Goal: Transaction & Acquisition: Purchase product/service

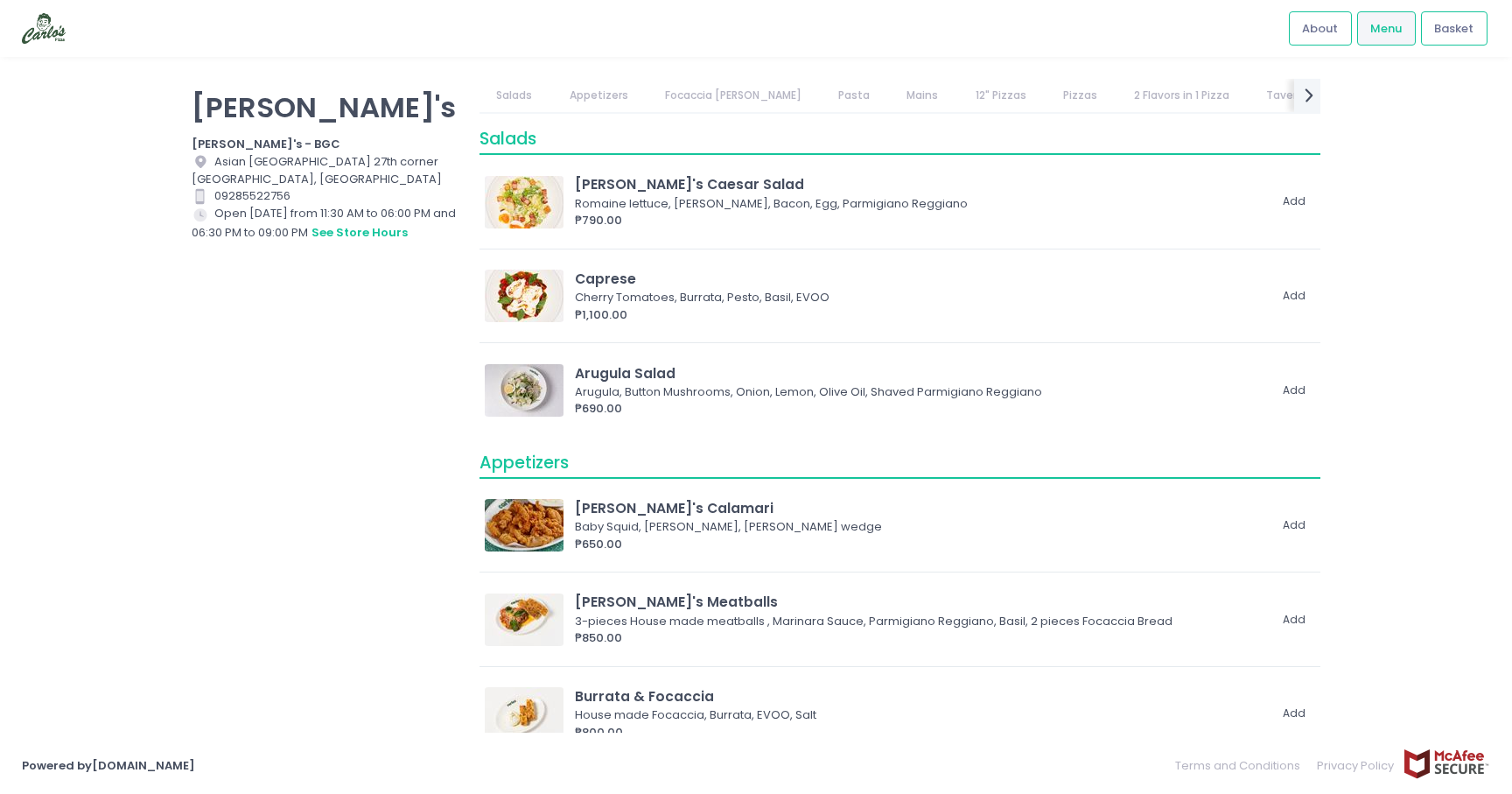
click at [1045, 98] on link "Pizzas" at bounding box center [1079, 95] width 69 height 33
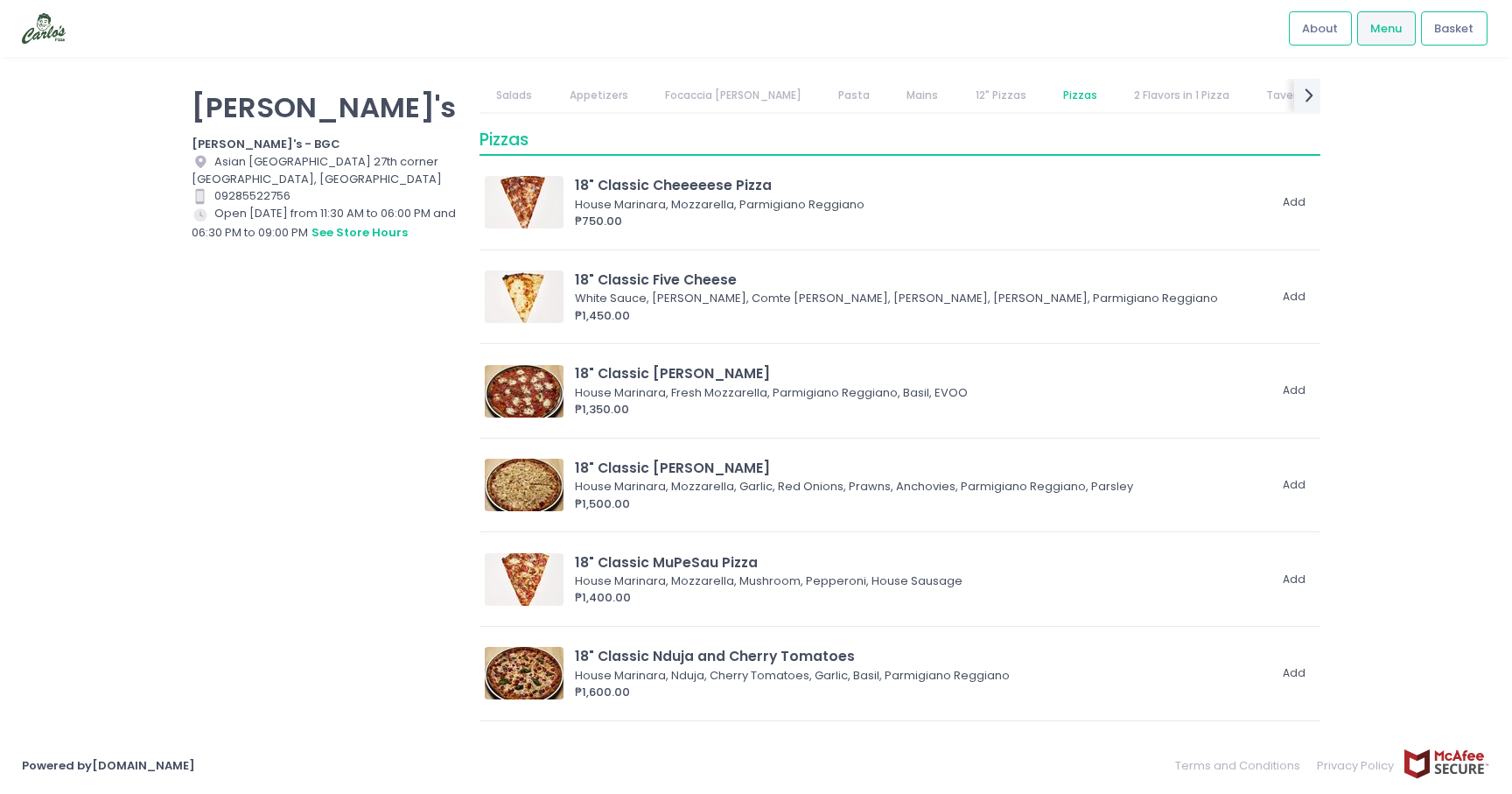
scroll to position [3255, 0]
click at [1305, 101] on icon at bounding box center [1308, 95] width 9 height 15
click at [1157, 92] on link "Coffee" at bounding box center [1193, 95] width 72 height 33
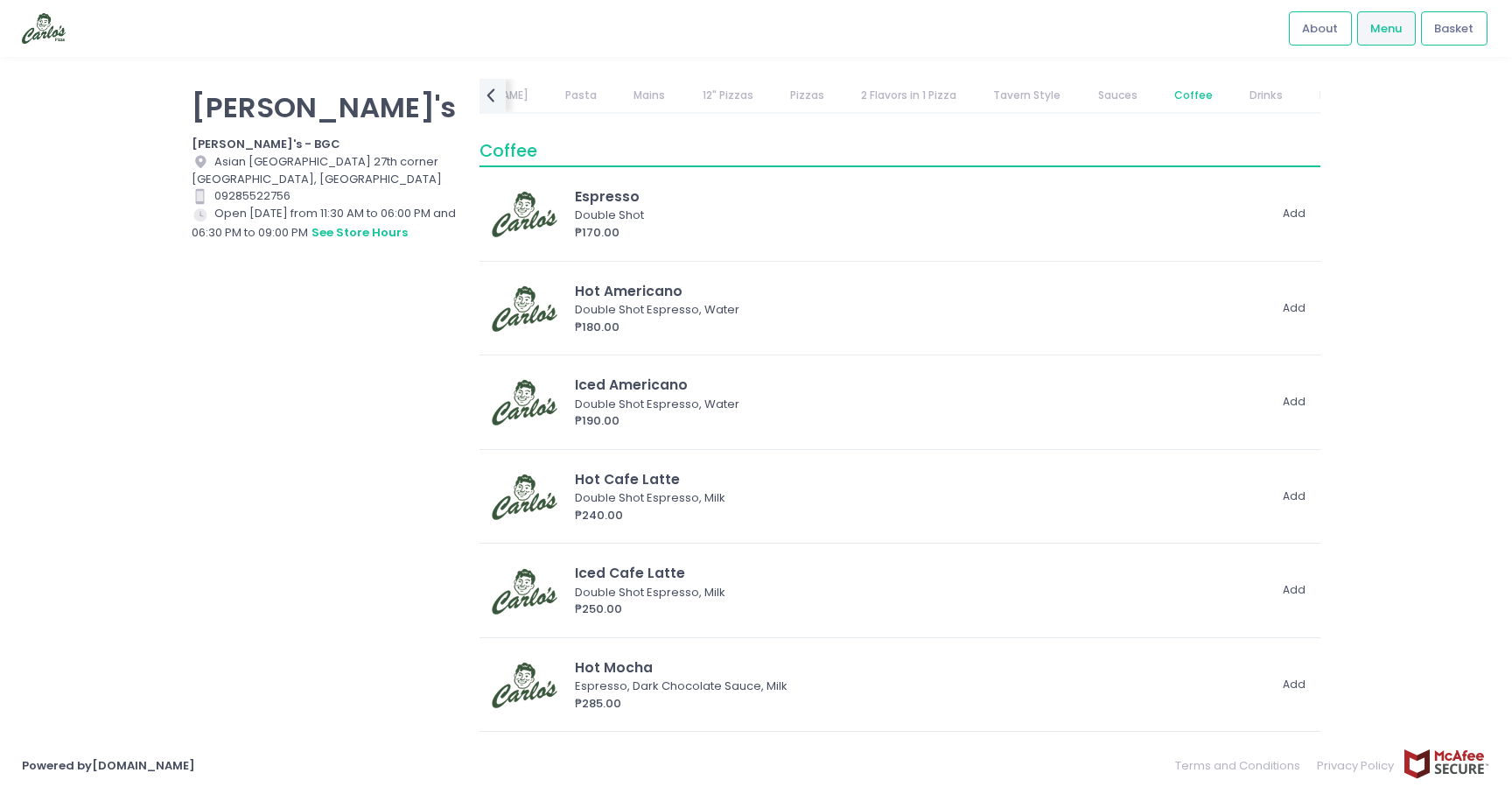
scroll to position [7543, 0]
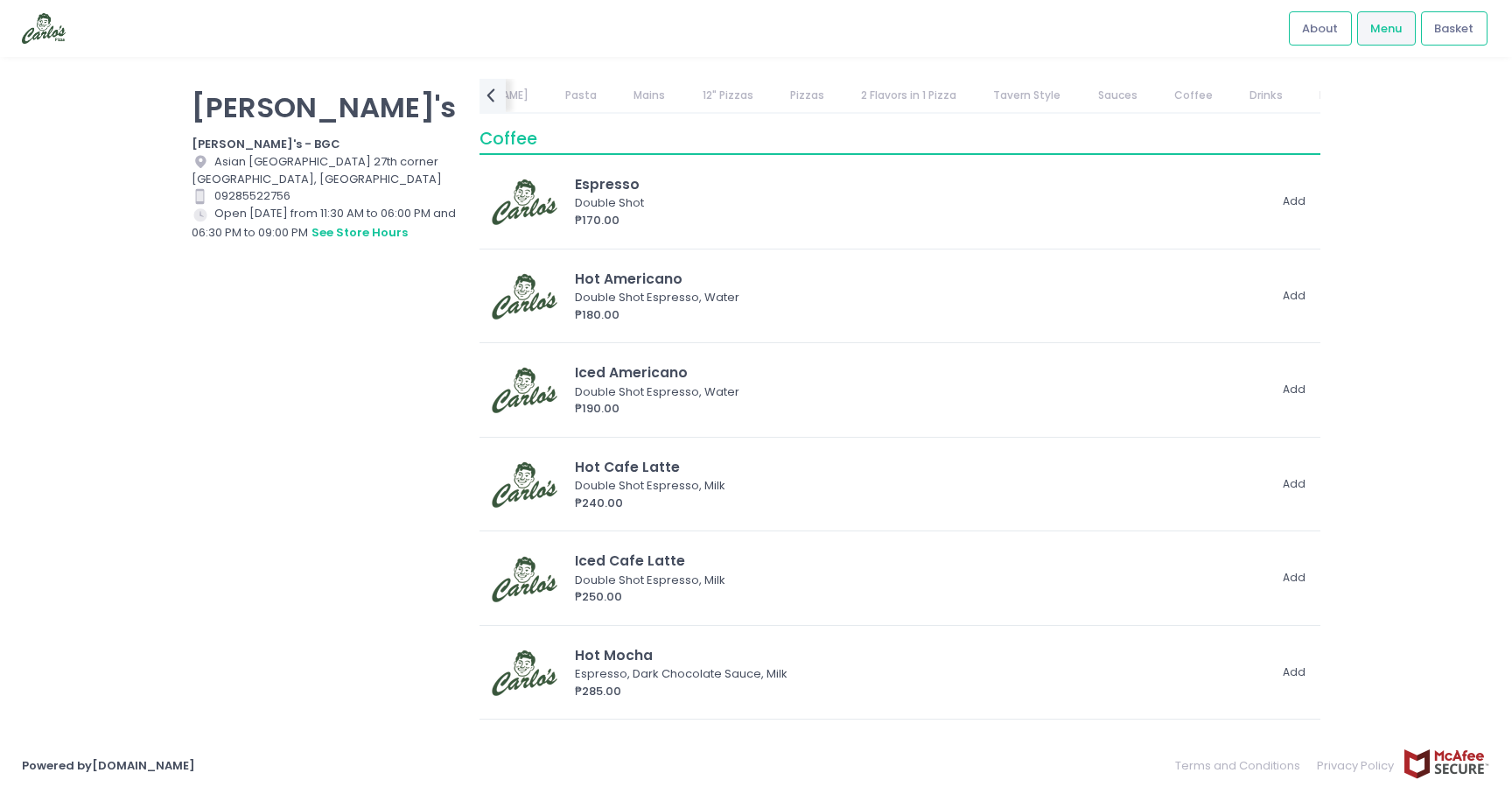
click at [1233, 100] on link "Drinks" at bounding box center [1266, 95] width 68 height 33
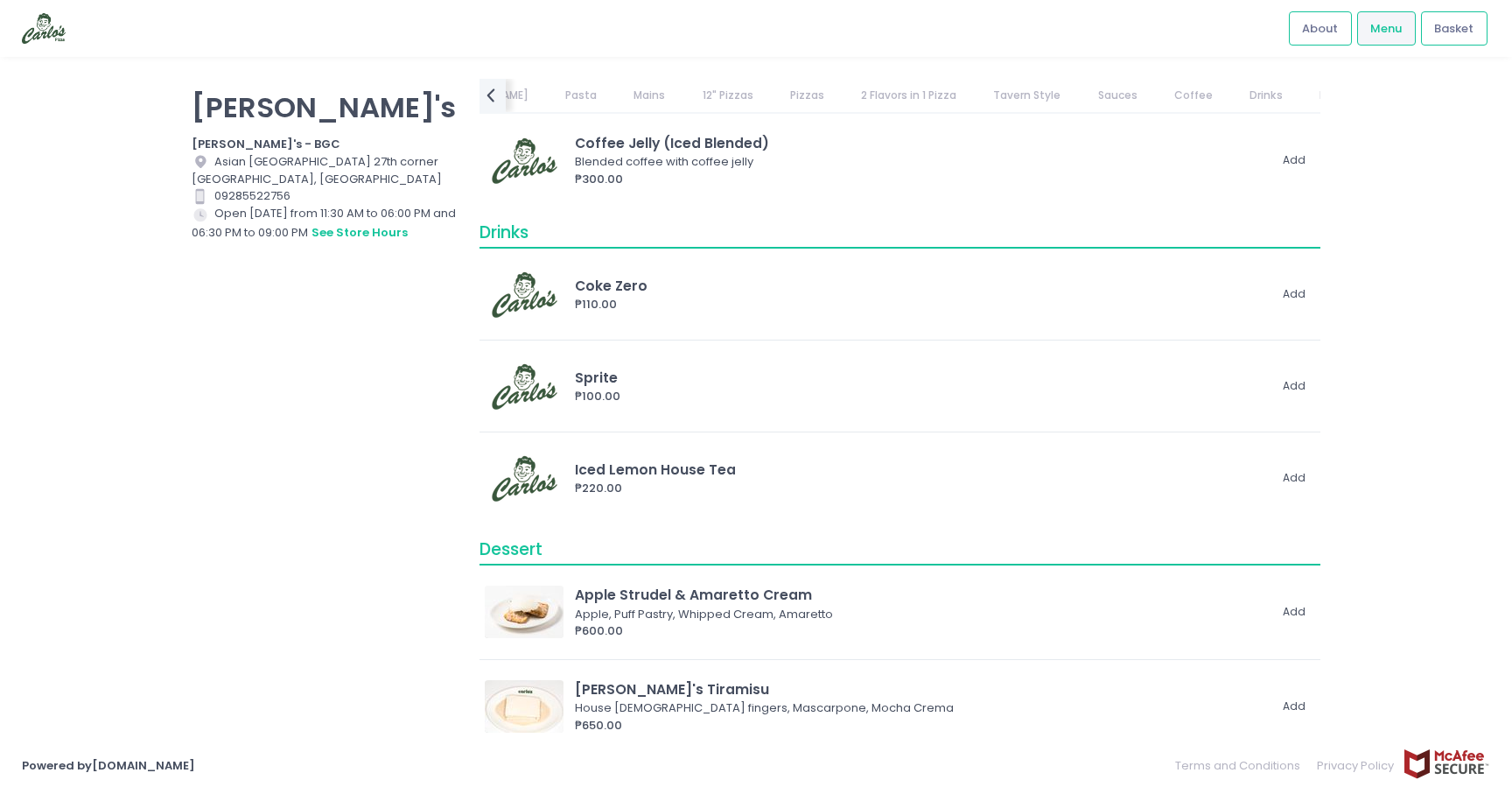
scroll to position [9137, 0]
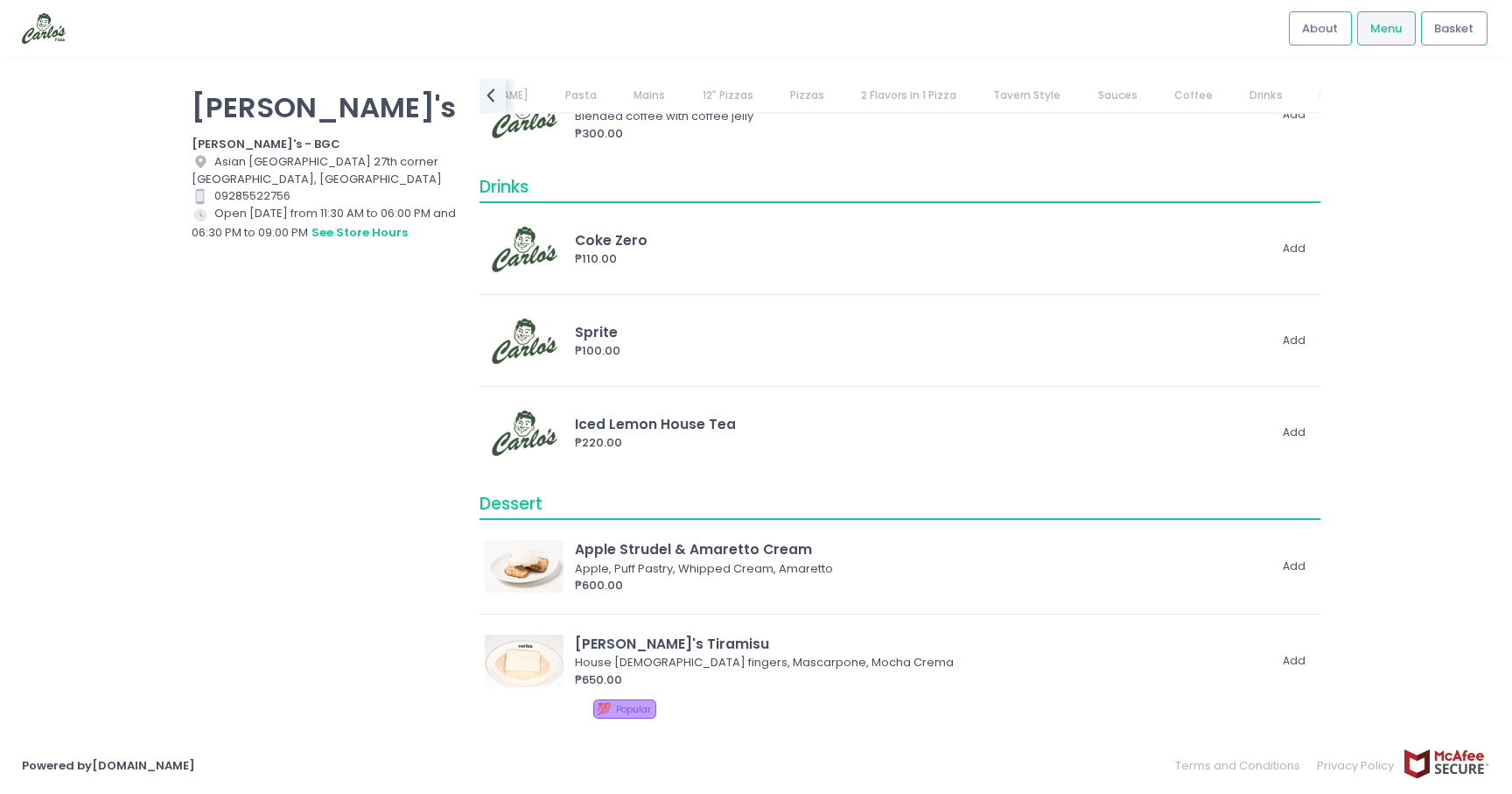
click at [1233, 91] on link "Drinks" at bounding box center [1266, 95] width 68 height 33
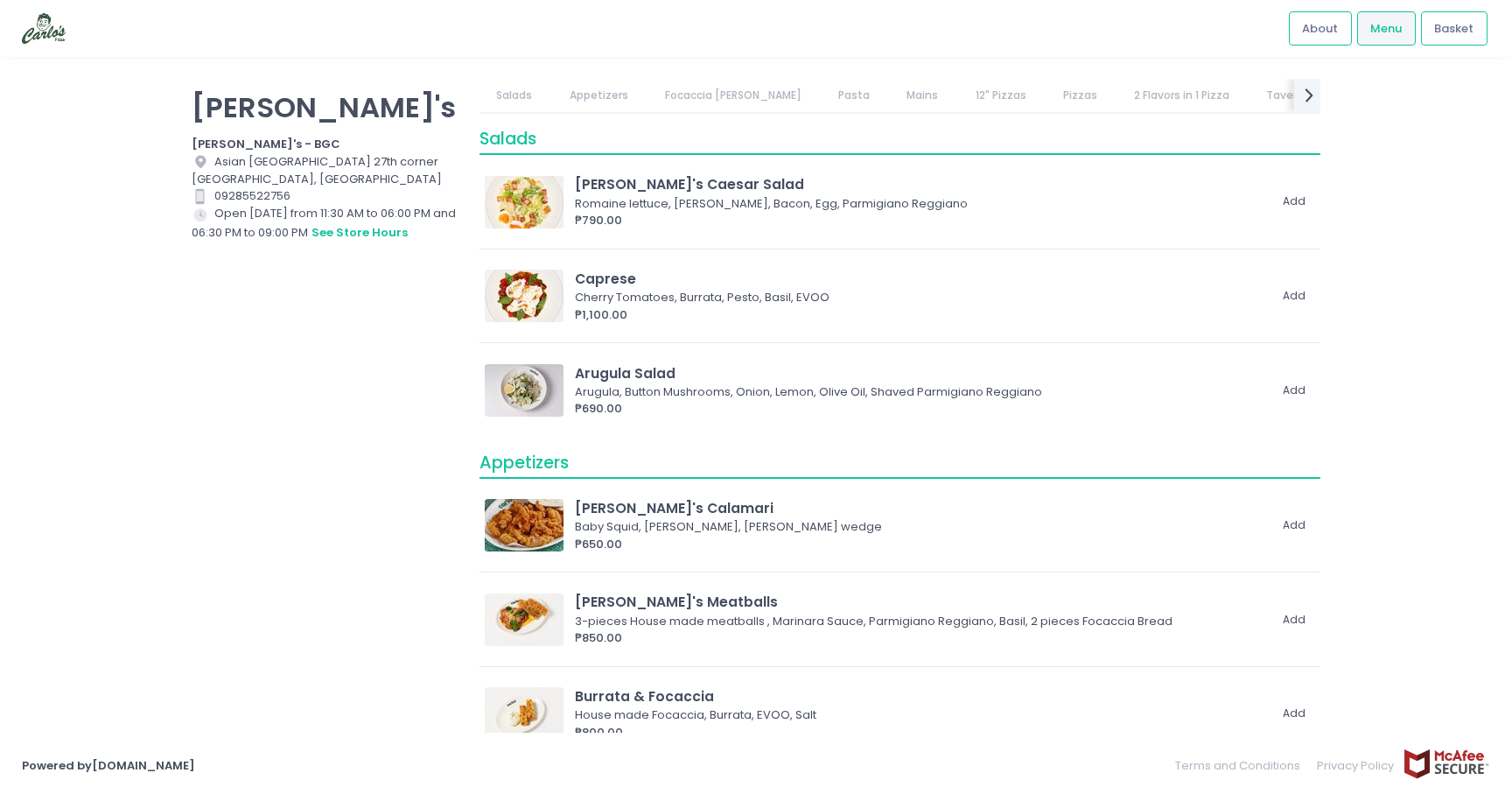
click at [1164, 91] on link "2 Flavors in 1 Pizza" at bounding box center [1181, 95] width 130 height 33
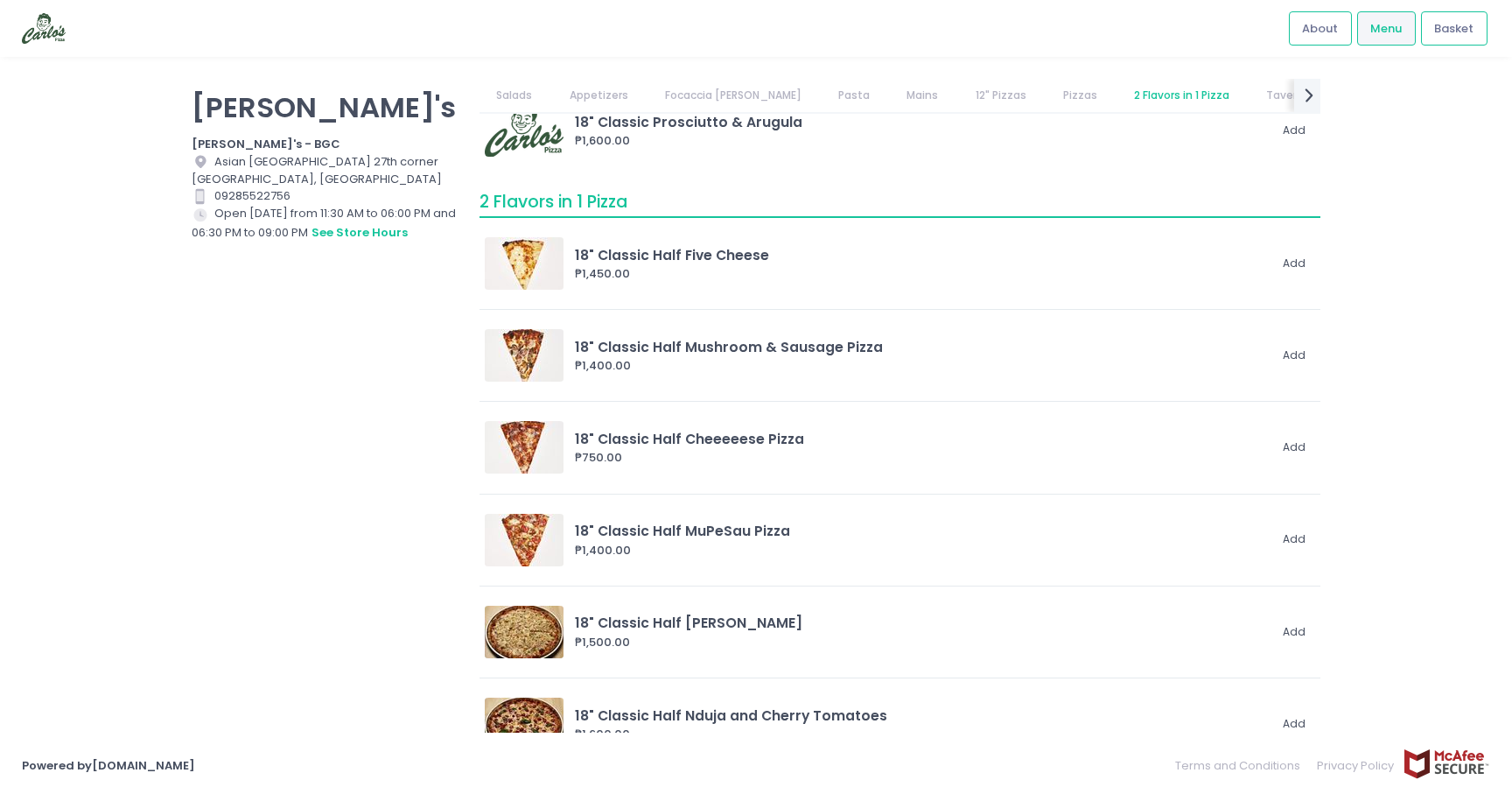
scroll to position [4705, 0]
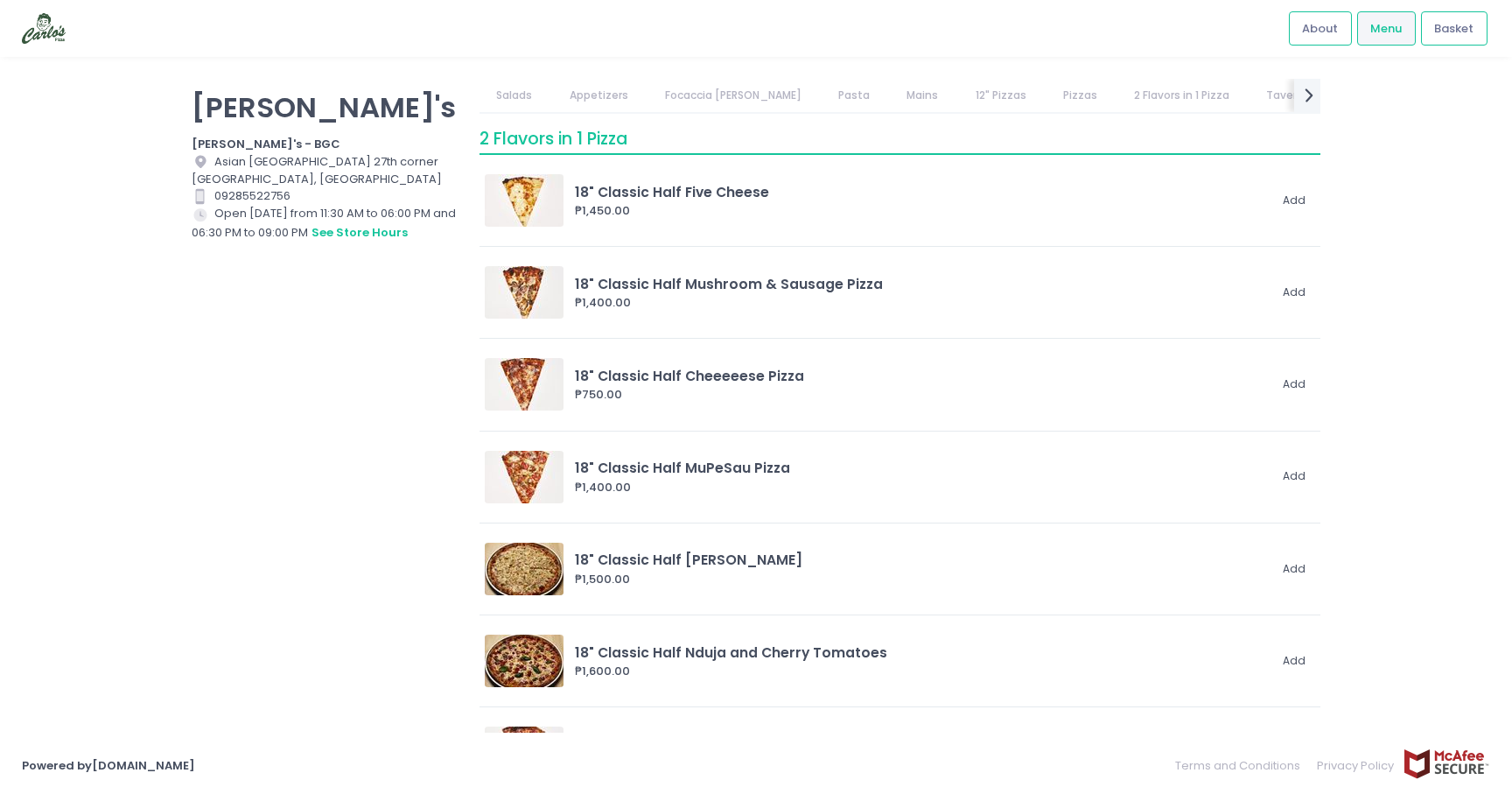
click at [1249, 92] on link "Tavern Style" at bounding box center [1300, 95] width 102 height 33
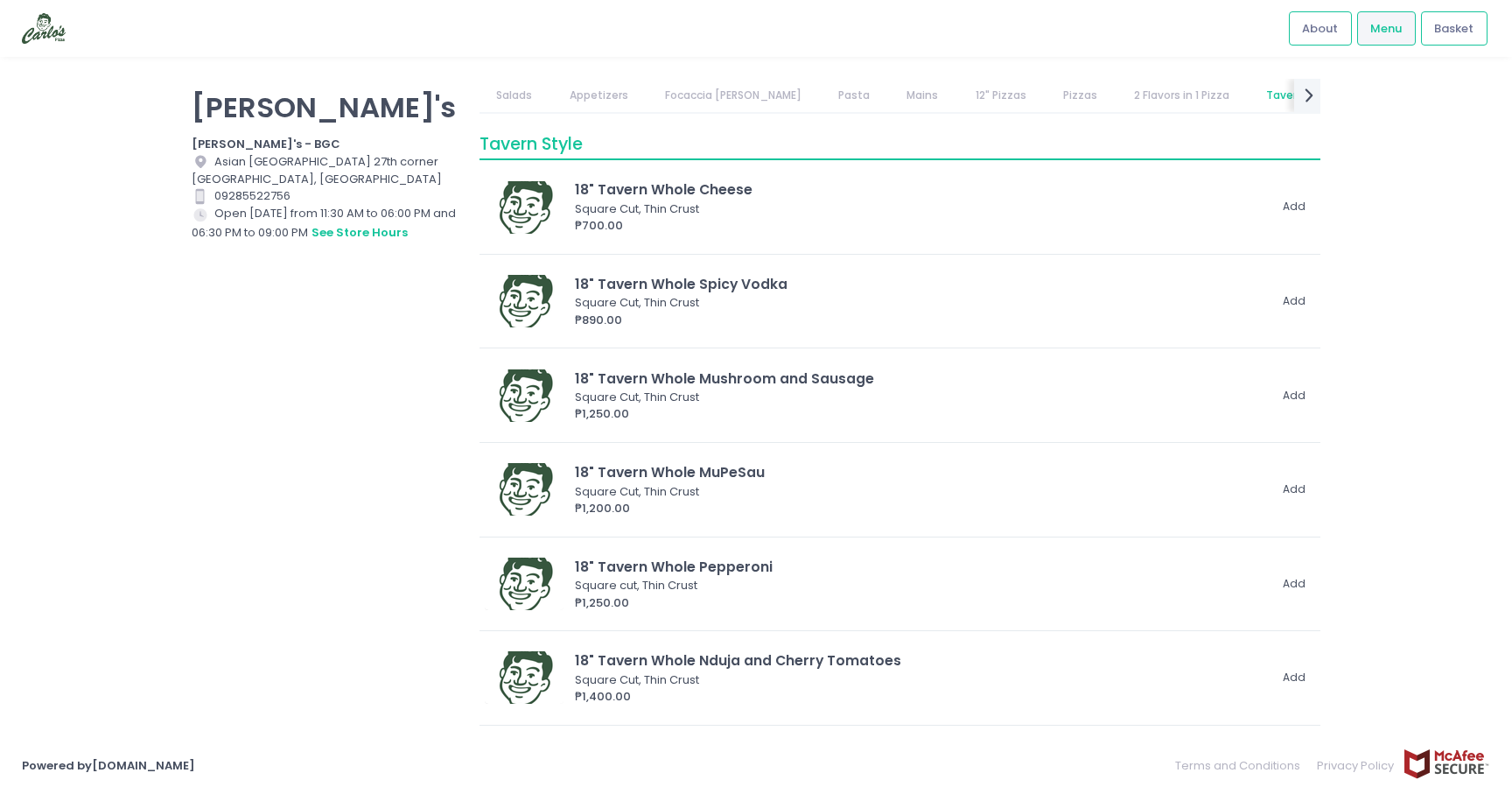
scroll to position [5851, 0]
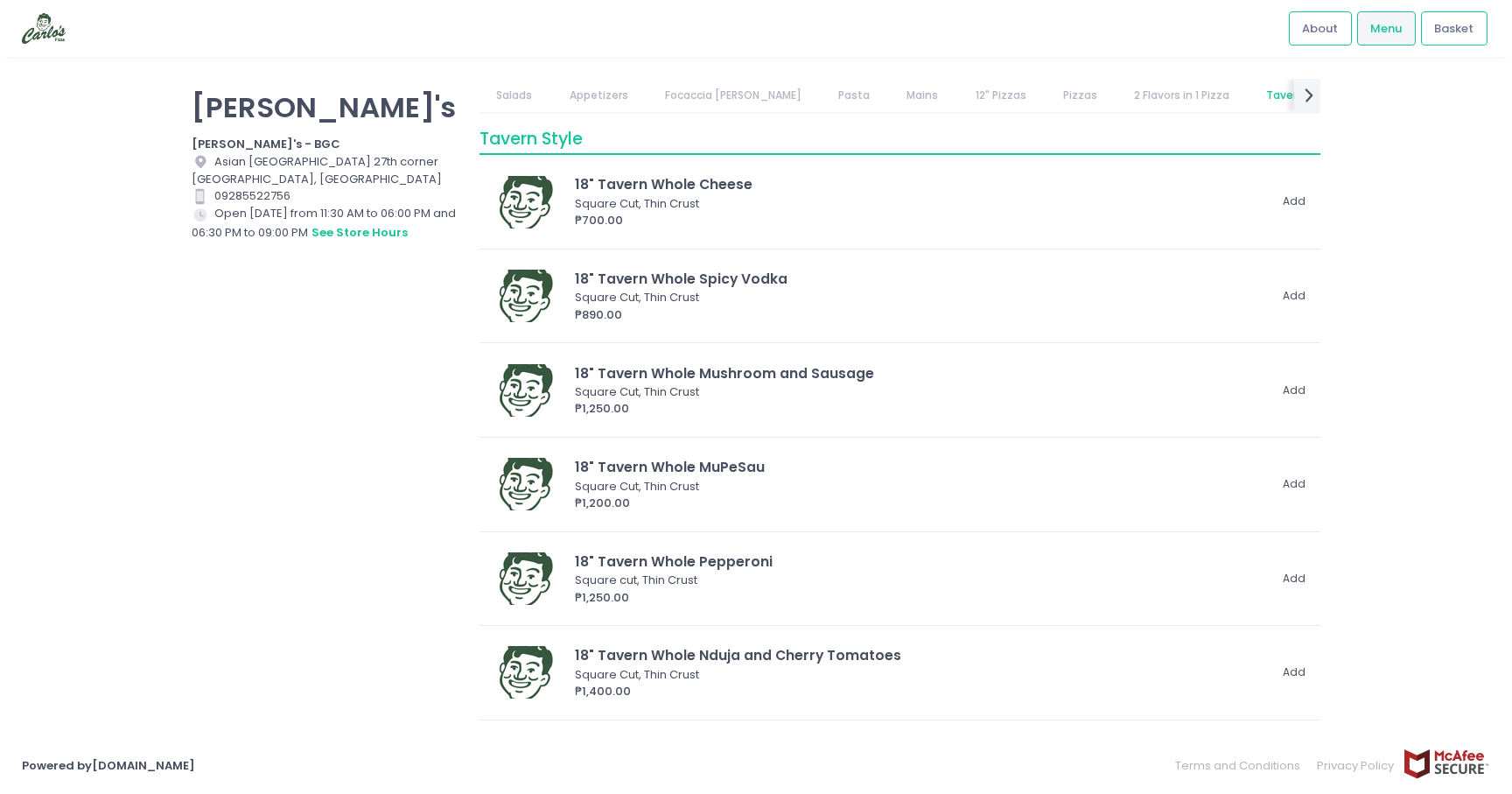
click at [1249, 92] on link "Tavern Style" at bounding box center [1300, 95] width 102 height 33
click at [1313, 91] on icon "next Created with Sketch." at bounding box center [1309, 94] width 26 height 26
click at [1233, 106] on link "Drinks" at bounding box center [1266, 95] width 68 height 33
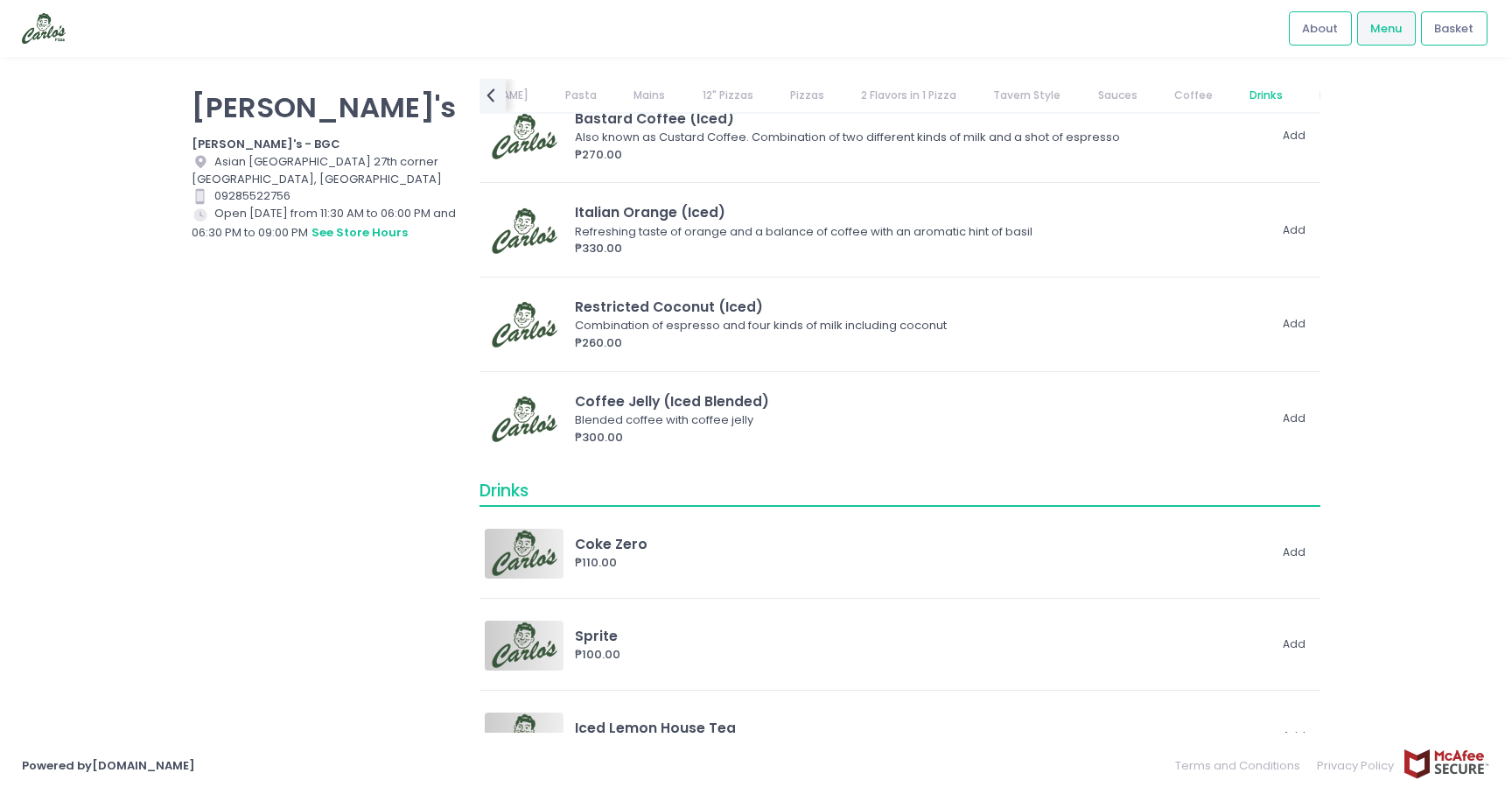
scroll to position [9137, 0]
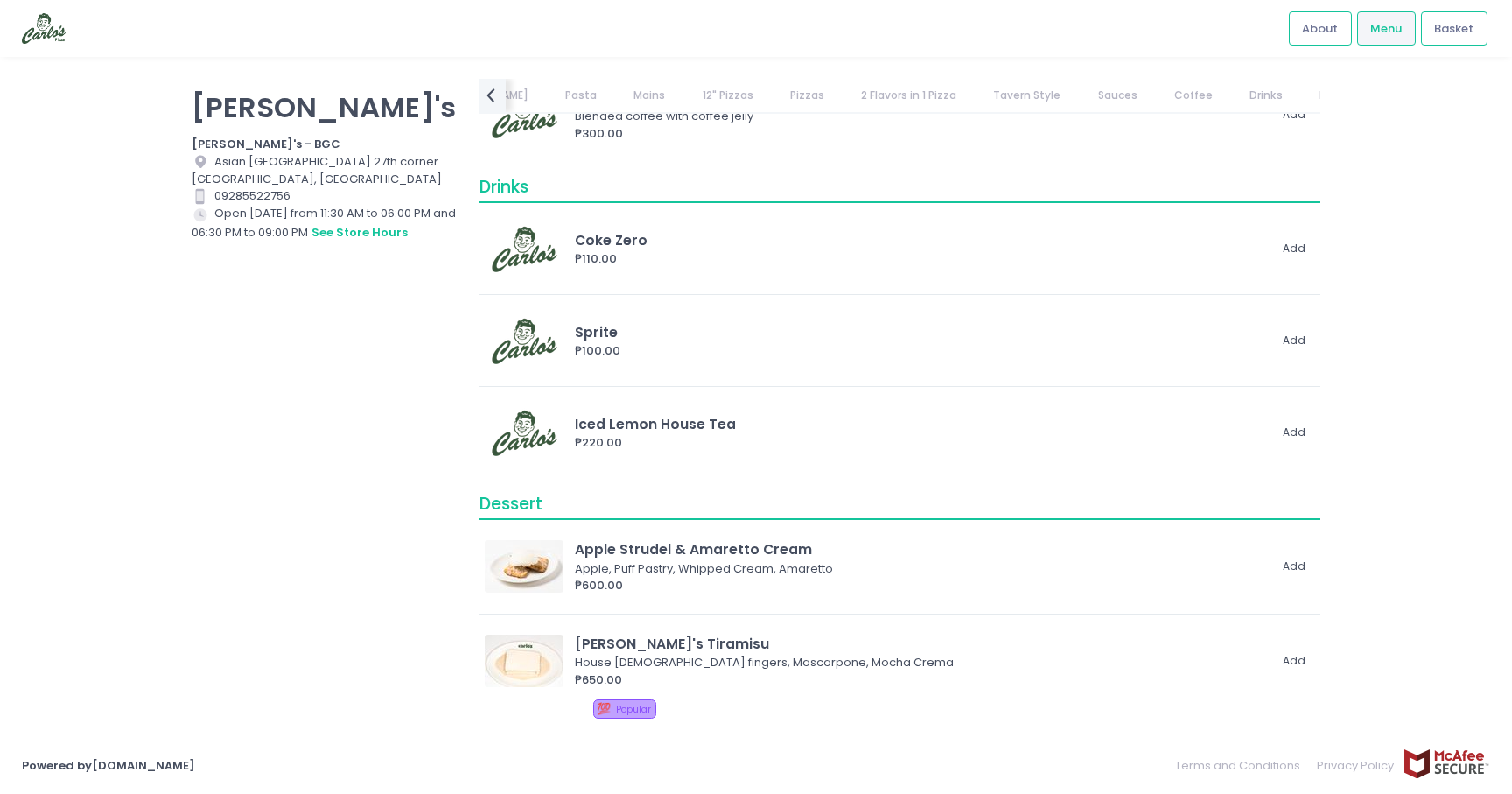
click at [701, 97] on link "12" Pizzas" at bounding box center [727, 95] width 85 height 33
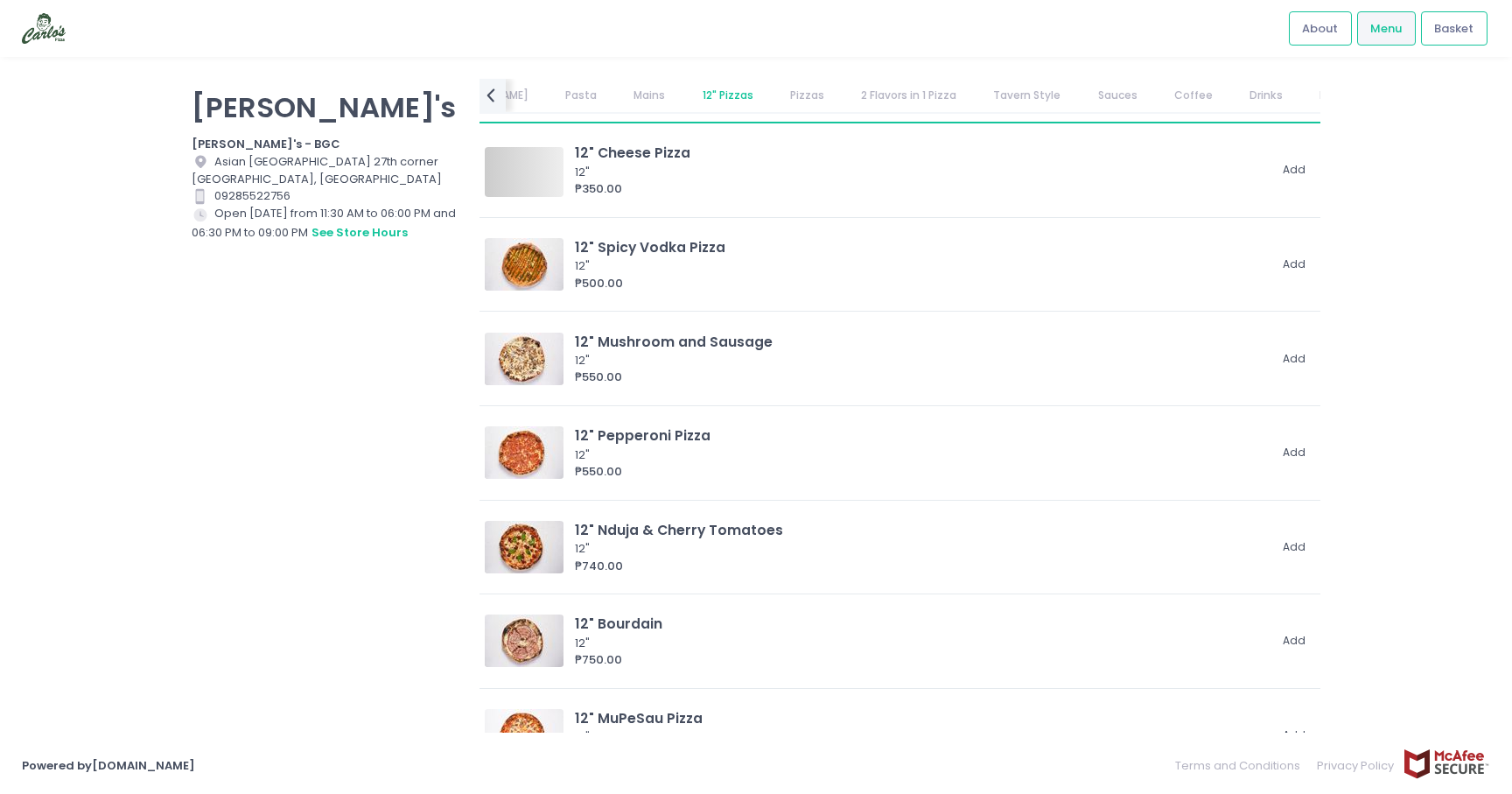
scroll to position [1897, 0]
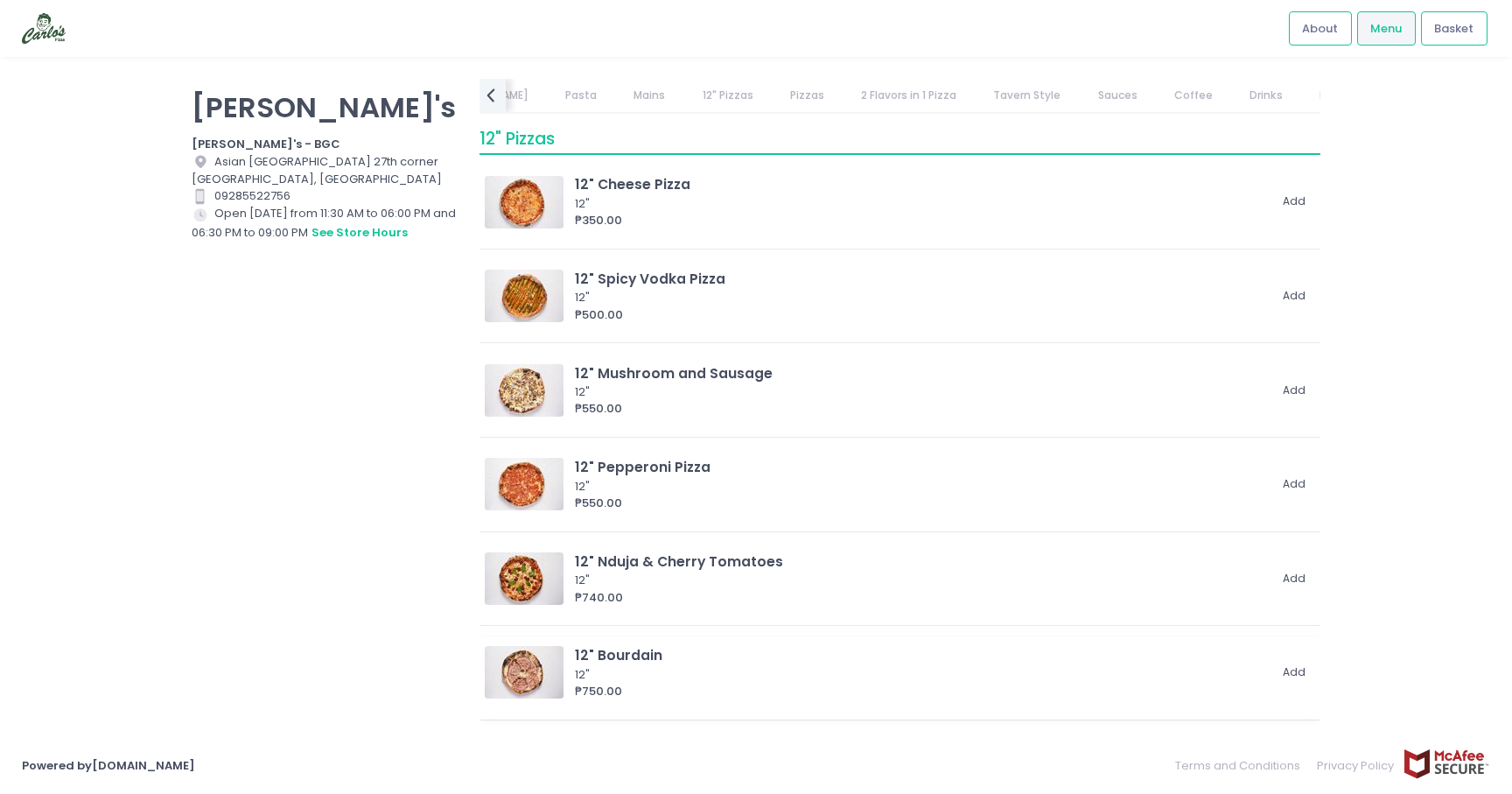
click at [534, 684] on img at bounding box center [524, 672] width 79 height 52
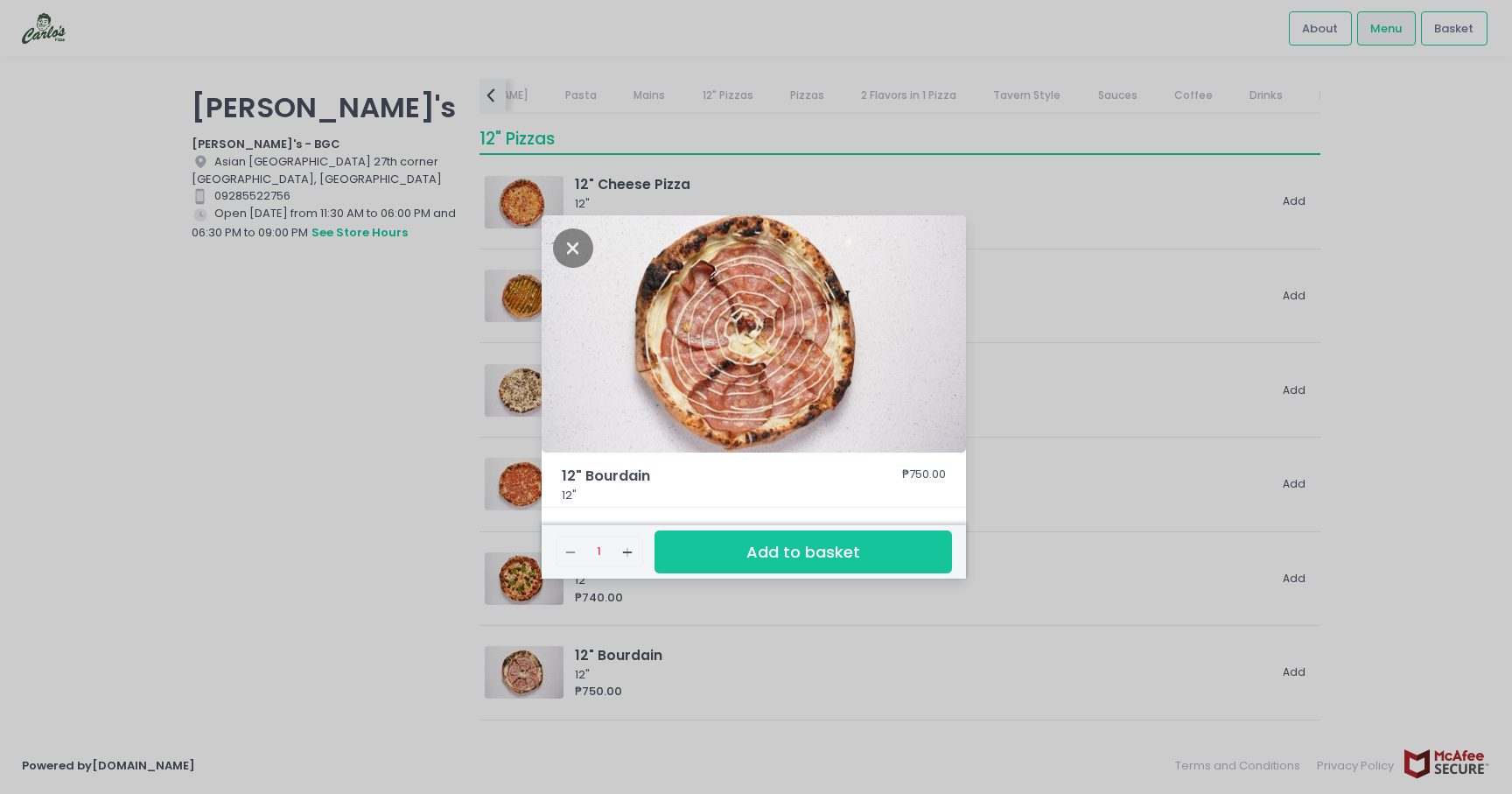
click at [476, 641] on div "12" Bourdain ₱750.00 12" Remove Created with Sketch. 1 Add Created with Sketch.…" at bounding box center [756, 397] width 1512 height 794
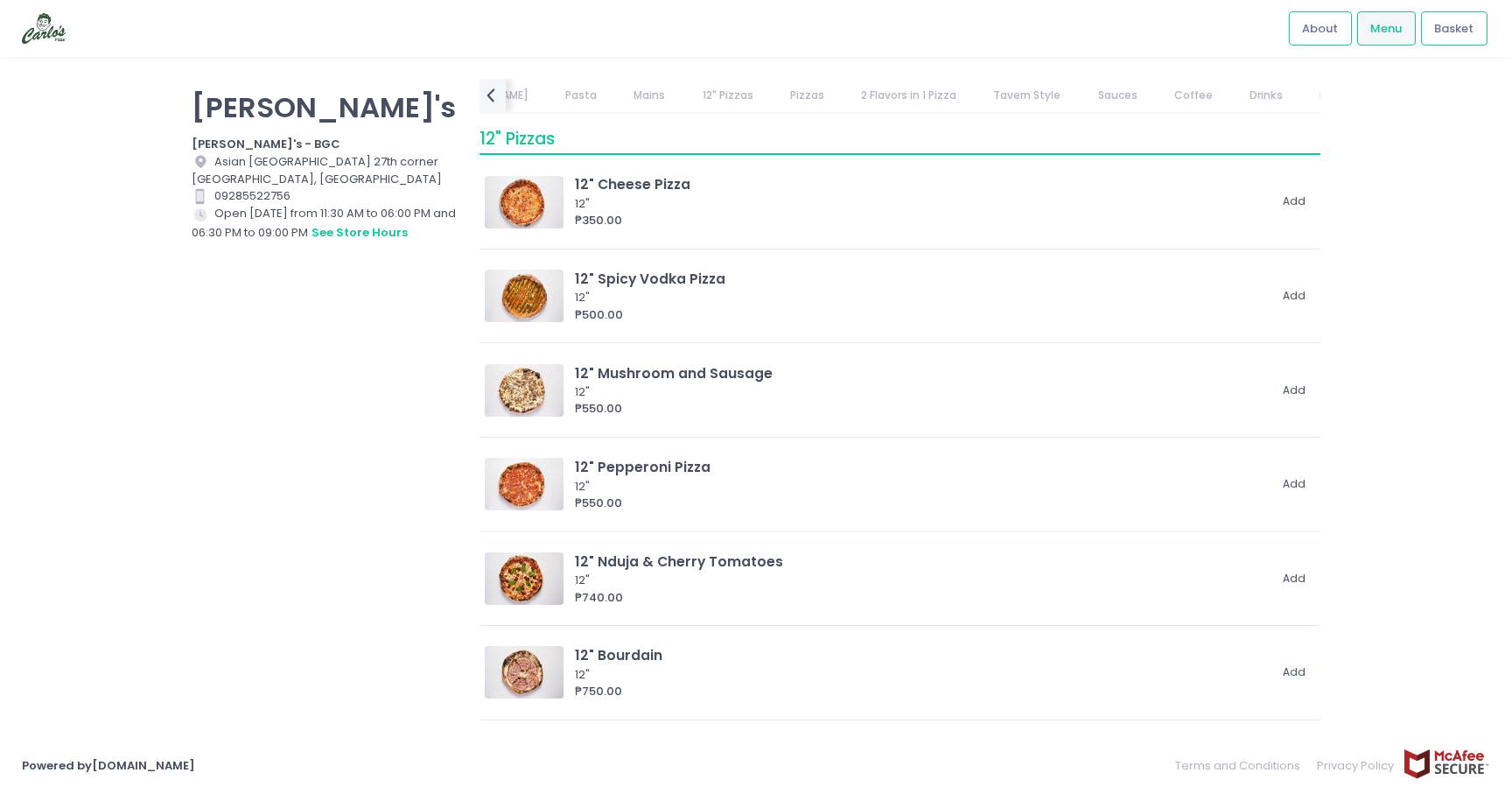
click at [542, 588] on img at bounding box center [524, 578] width 79 height 52
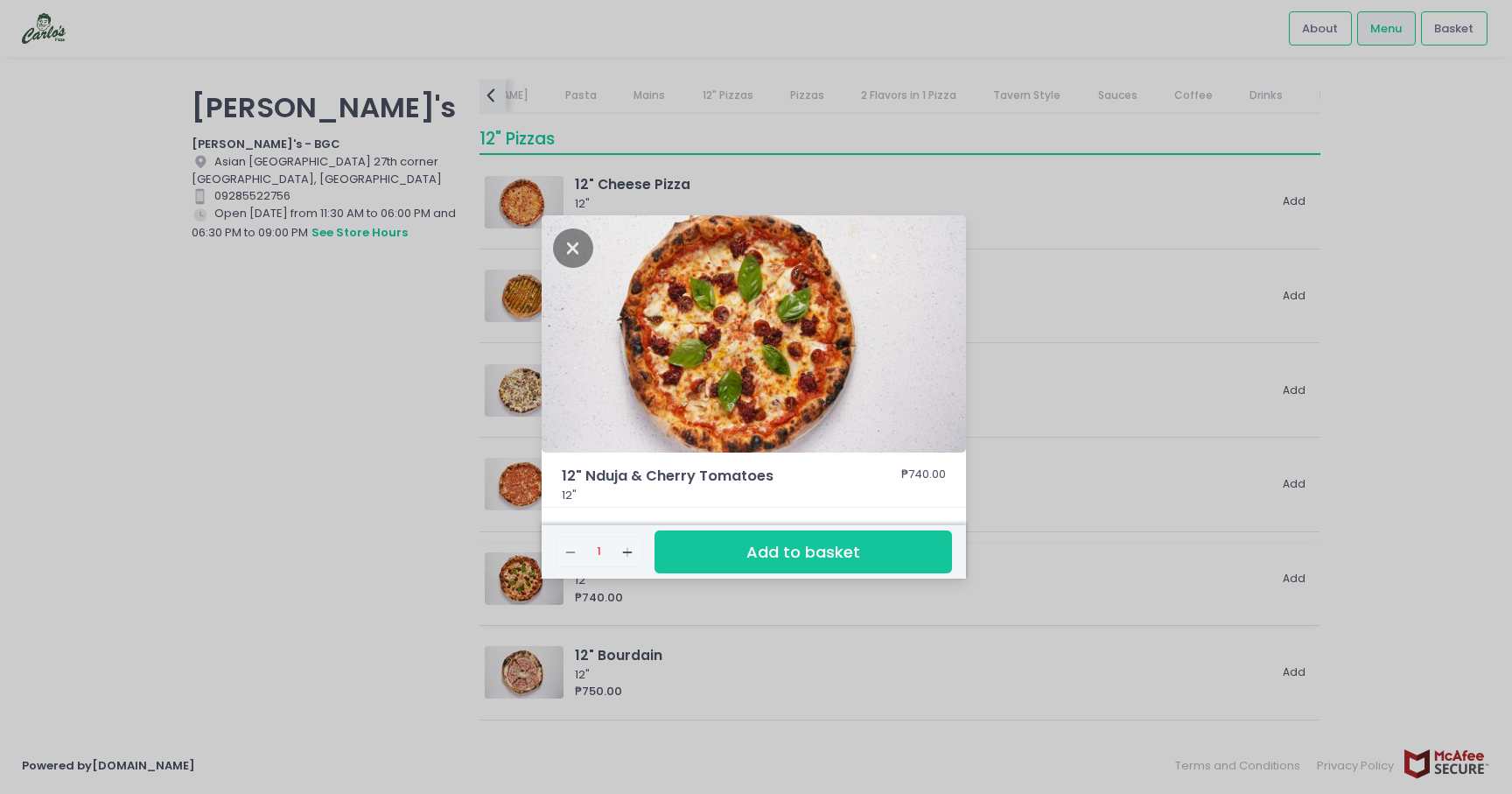
click at [542, 588] on div "12" Nduja & Cherry Tomatoes ₱740.00 12" Remove Created with Sketch. 1 Add Creat…" at bounding box center [756, 397] width 1512 height 794
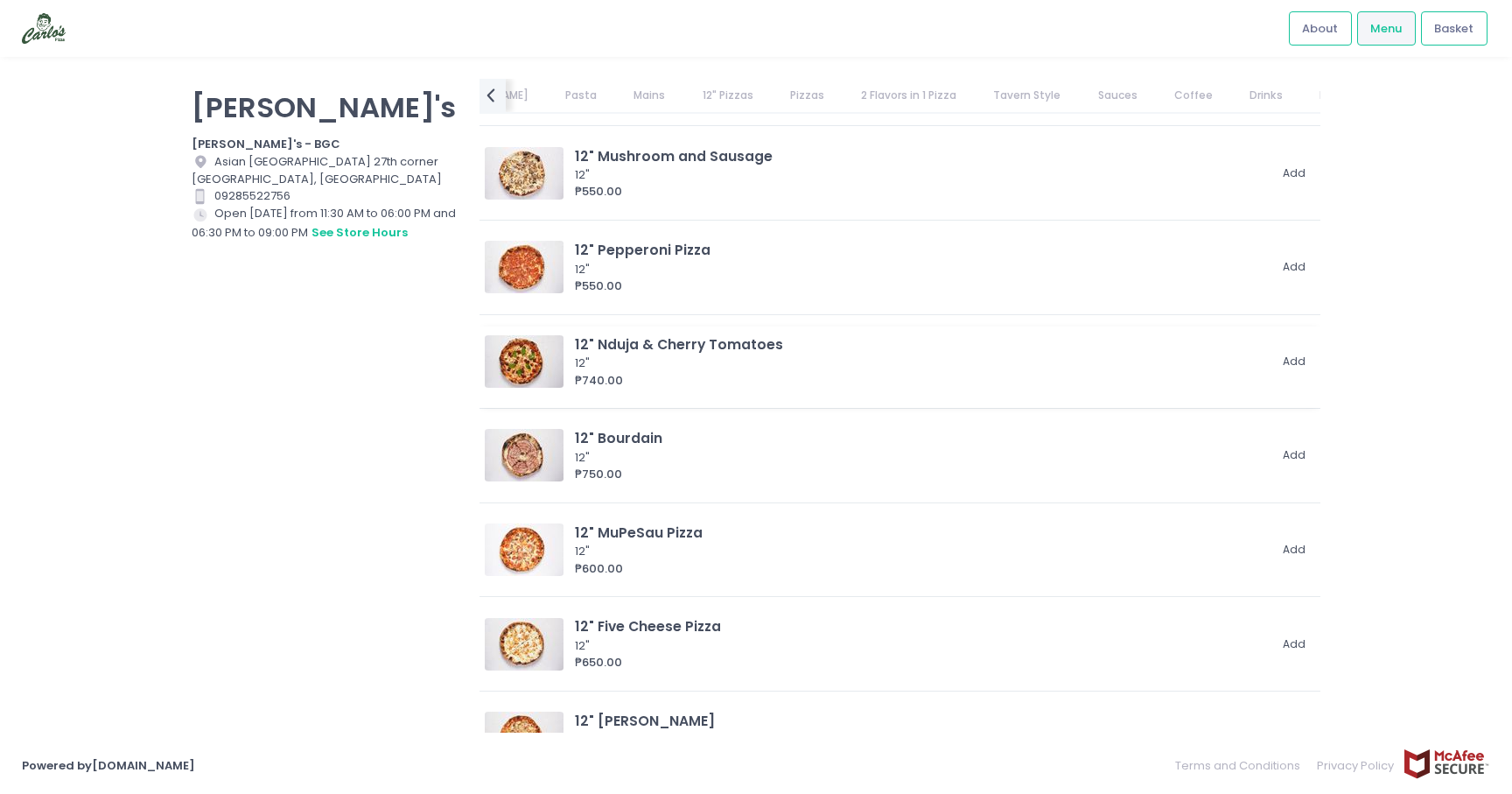
scroll to position [2122, 0]
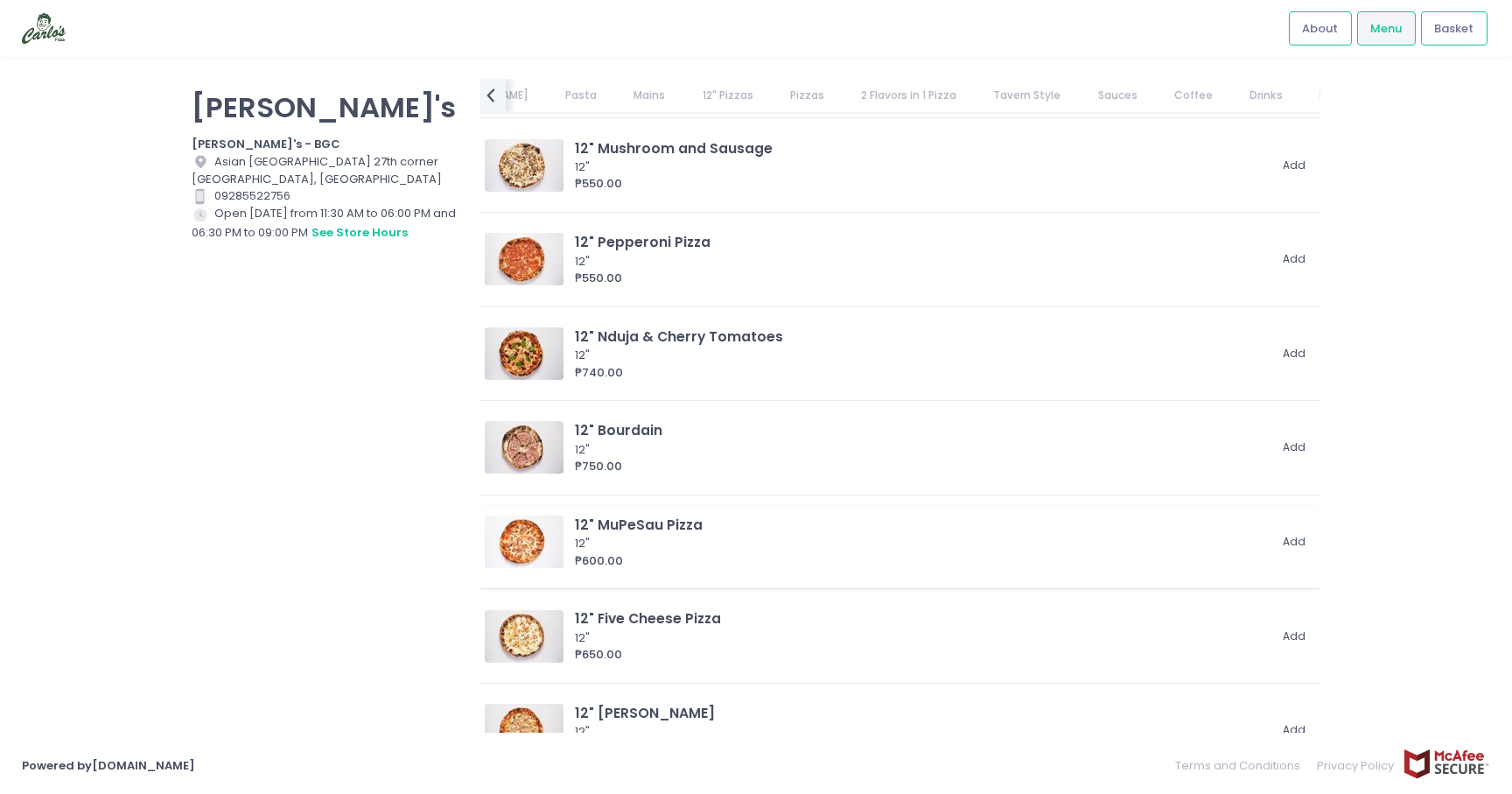
click at [524, 564] on img at bounding box center [524, 541] width 79 height 52
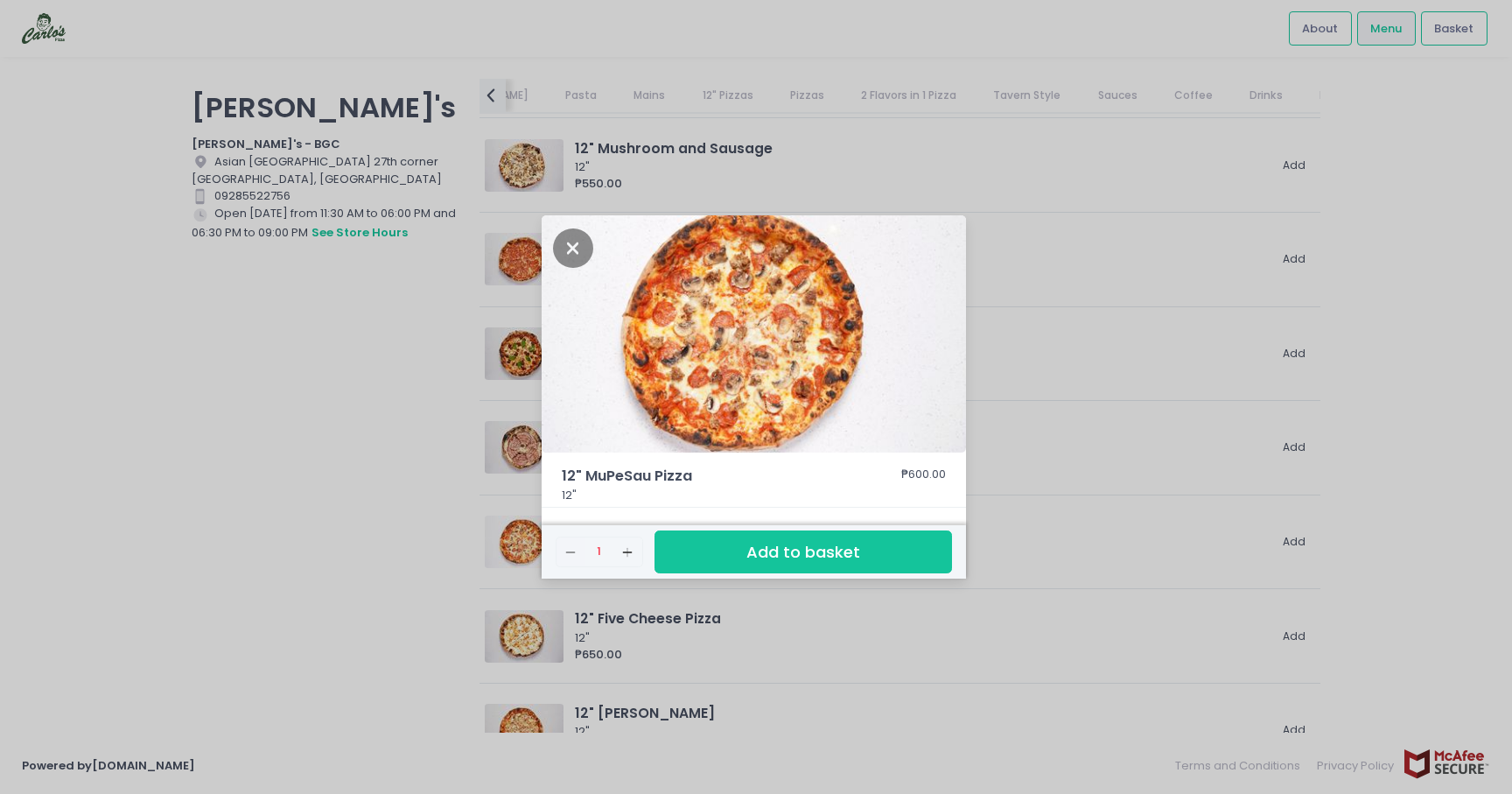
click at [478, 551] on div "12" MuPeSau Pizza ₱600.00 12" Remove Created with Sketch. 1 Add Created with Sk…" at bounding box center [756, 397] width 1512 height 794
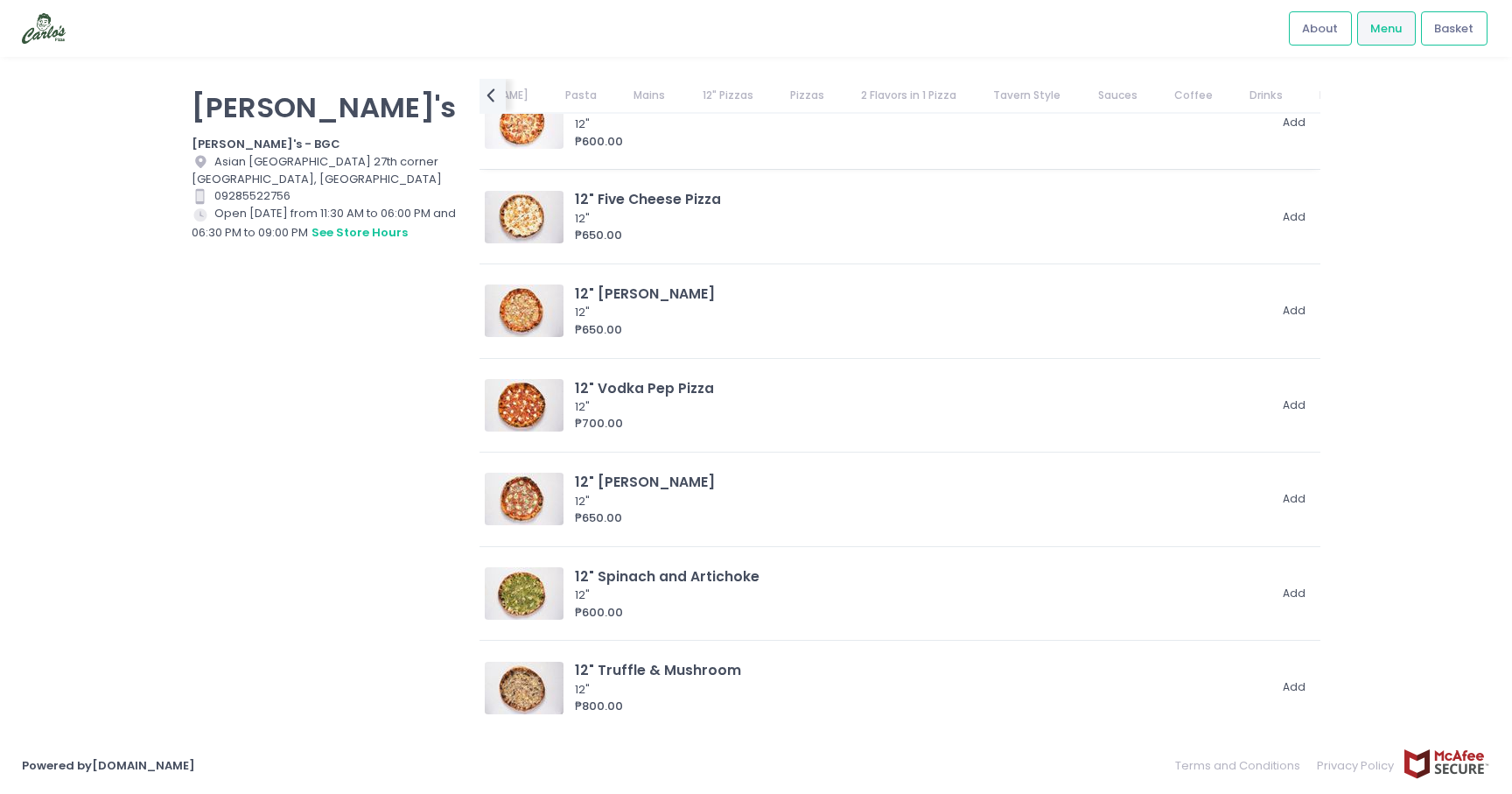
scroll to position [2561, 0]
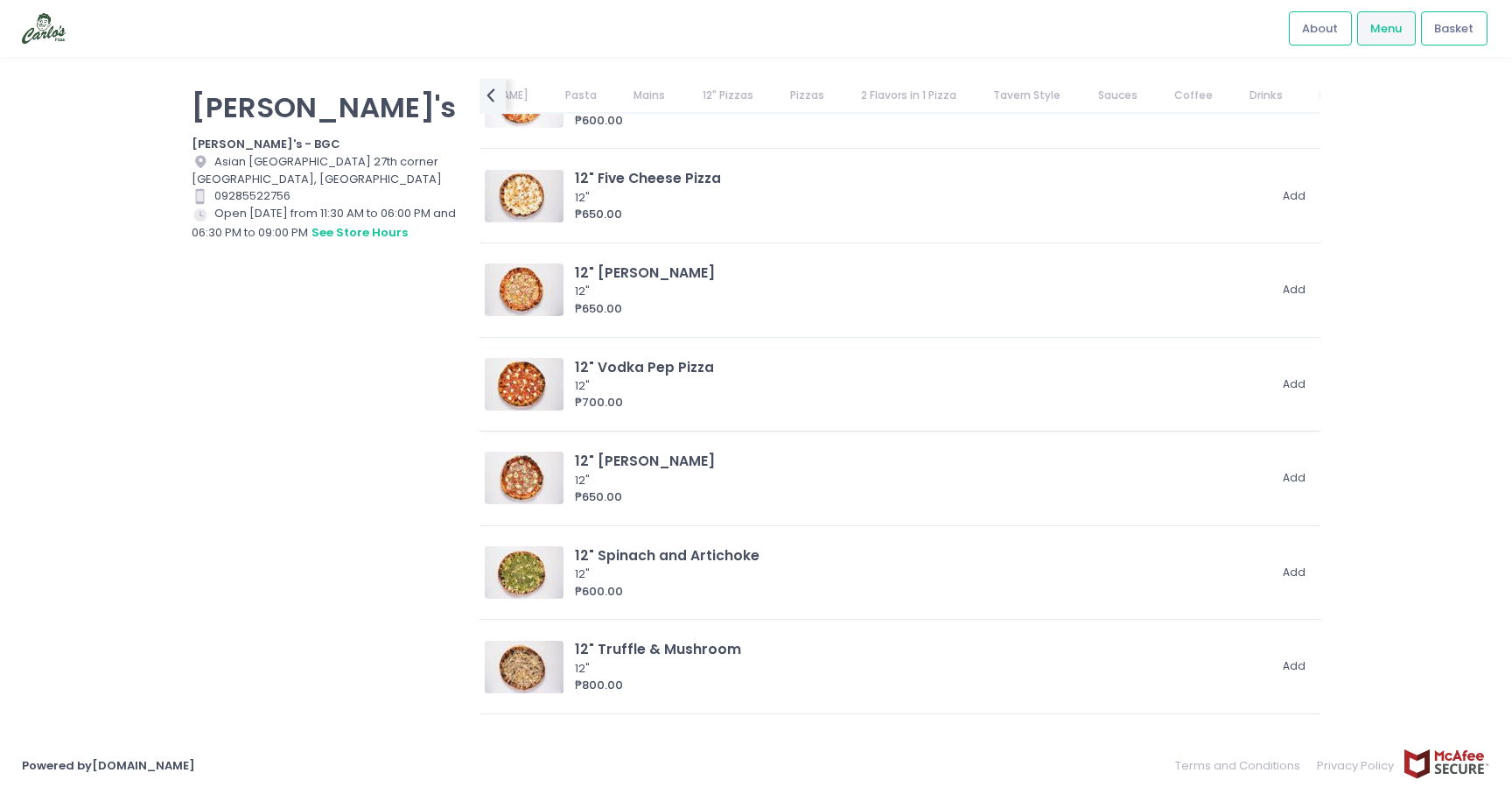
click at [536, 405] on img at bounding box center [524, 384] width 79 height 52
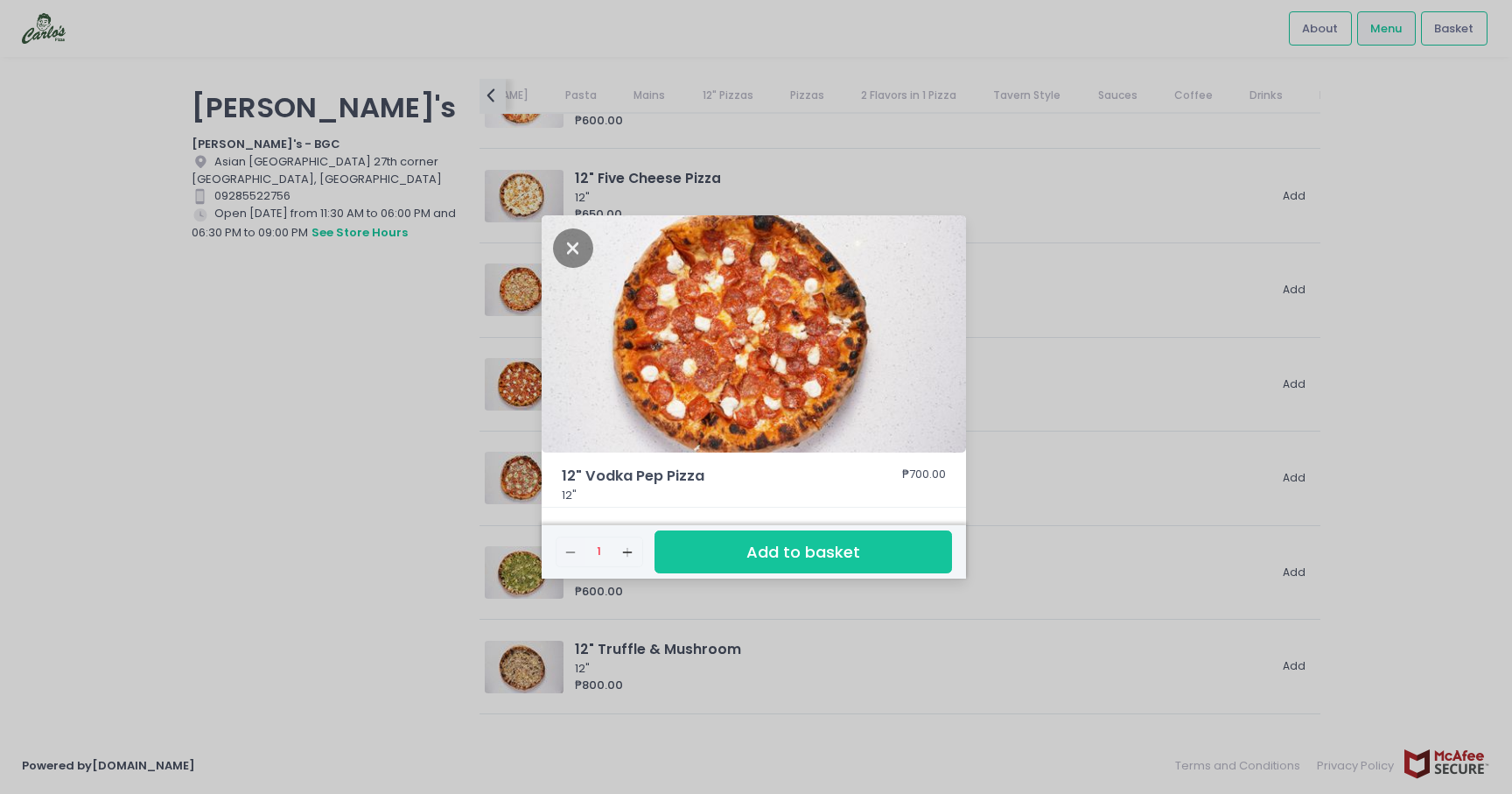
click at [484, 410] on div "12" Vodka Pep Pizza ₱700.00 12" Remove Created with Sketch. 1 Add Created with …" at bounding box center [756, 397] width 1512 height 794
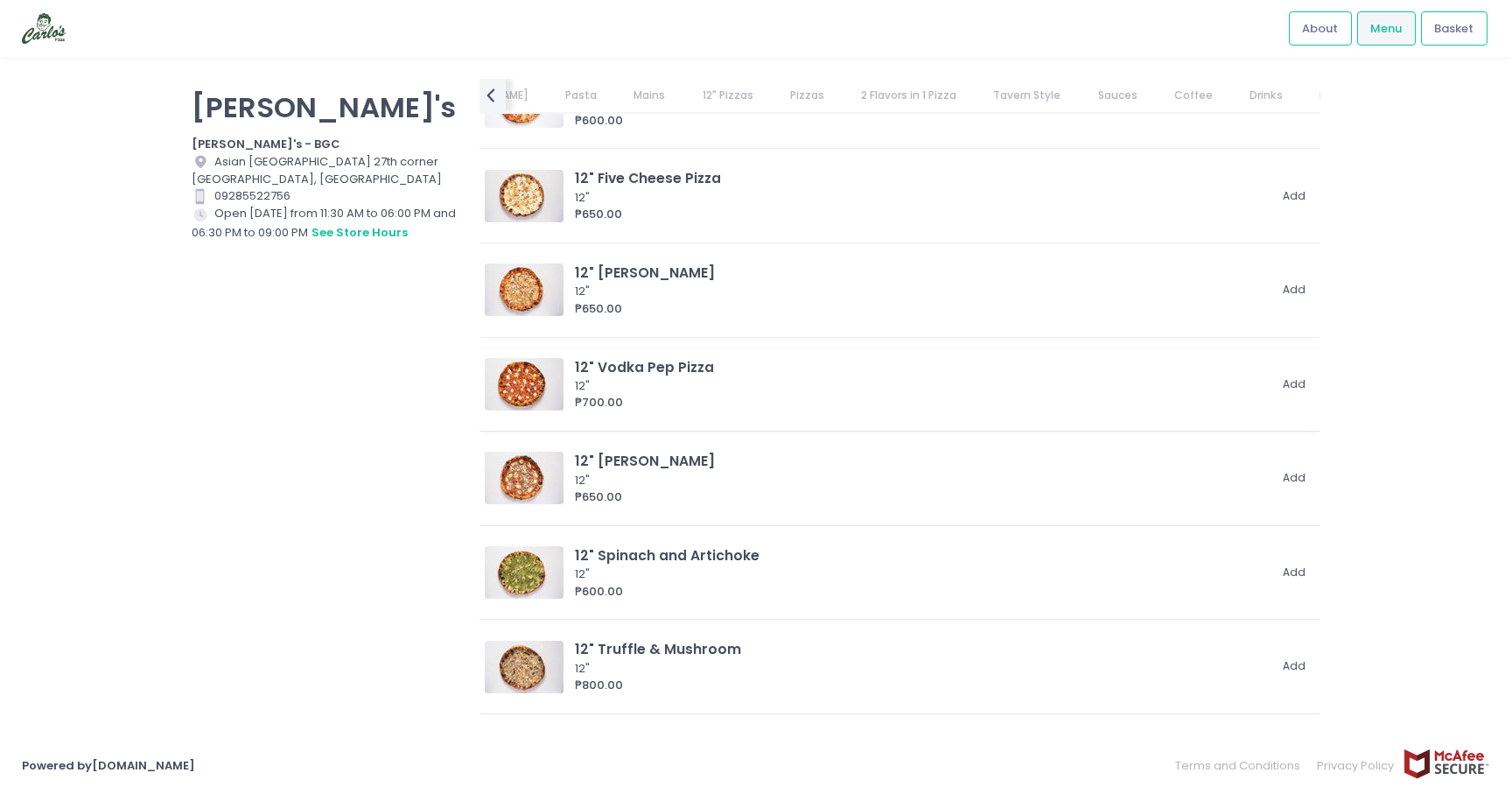
click at [529, 377] on img at bounding box center [524, 384] width 79 height 52
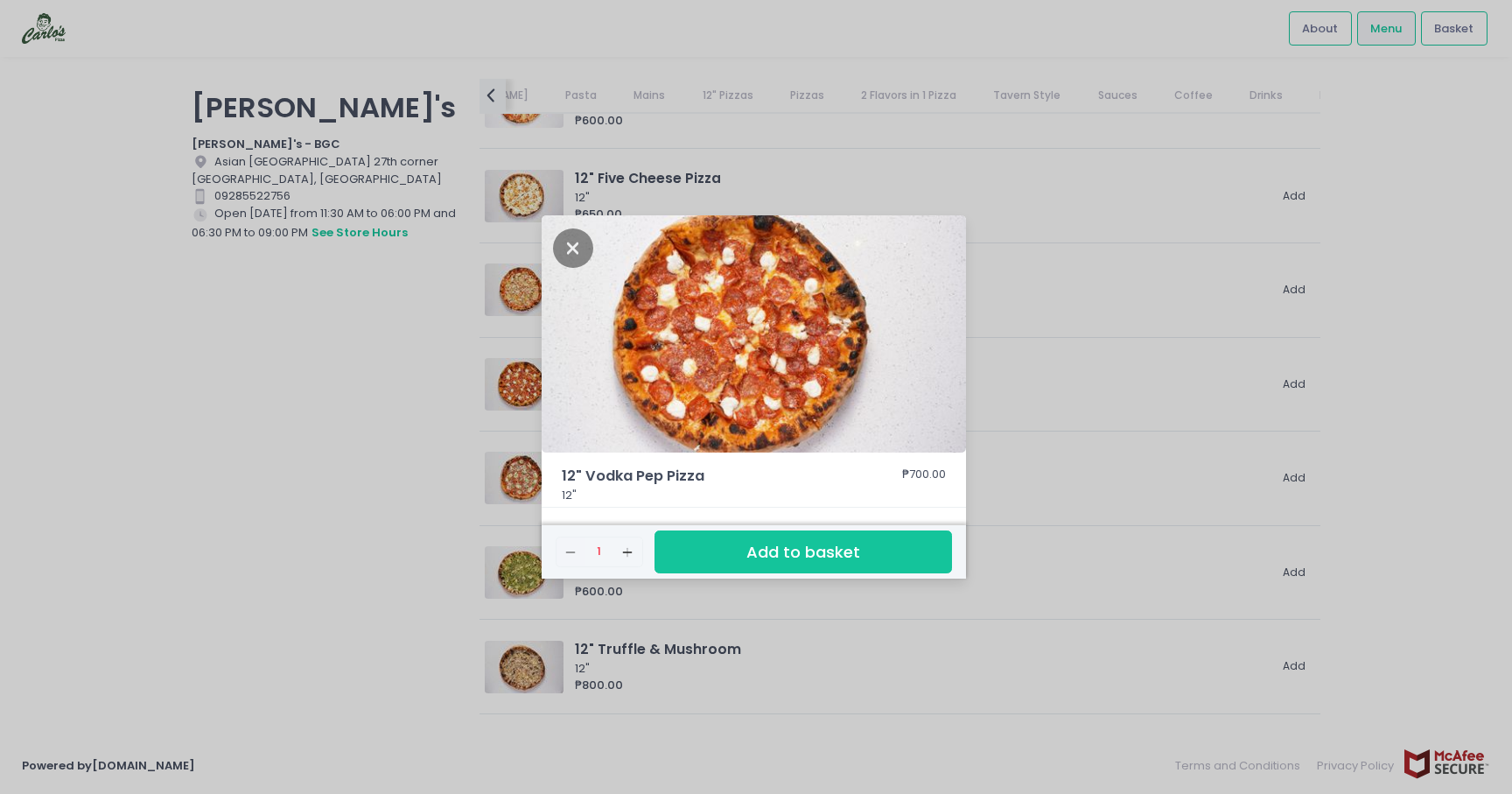
click at [486, 427] on div "12" Vodka Pep Pizza ₱700.00 12" Remove Created with Sketch. 1 Add Created with …" at bounding box center [756, 397] width 1512 height 794
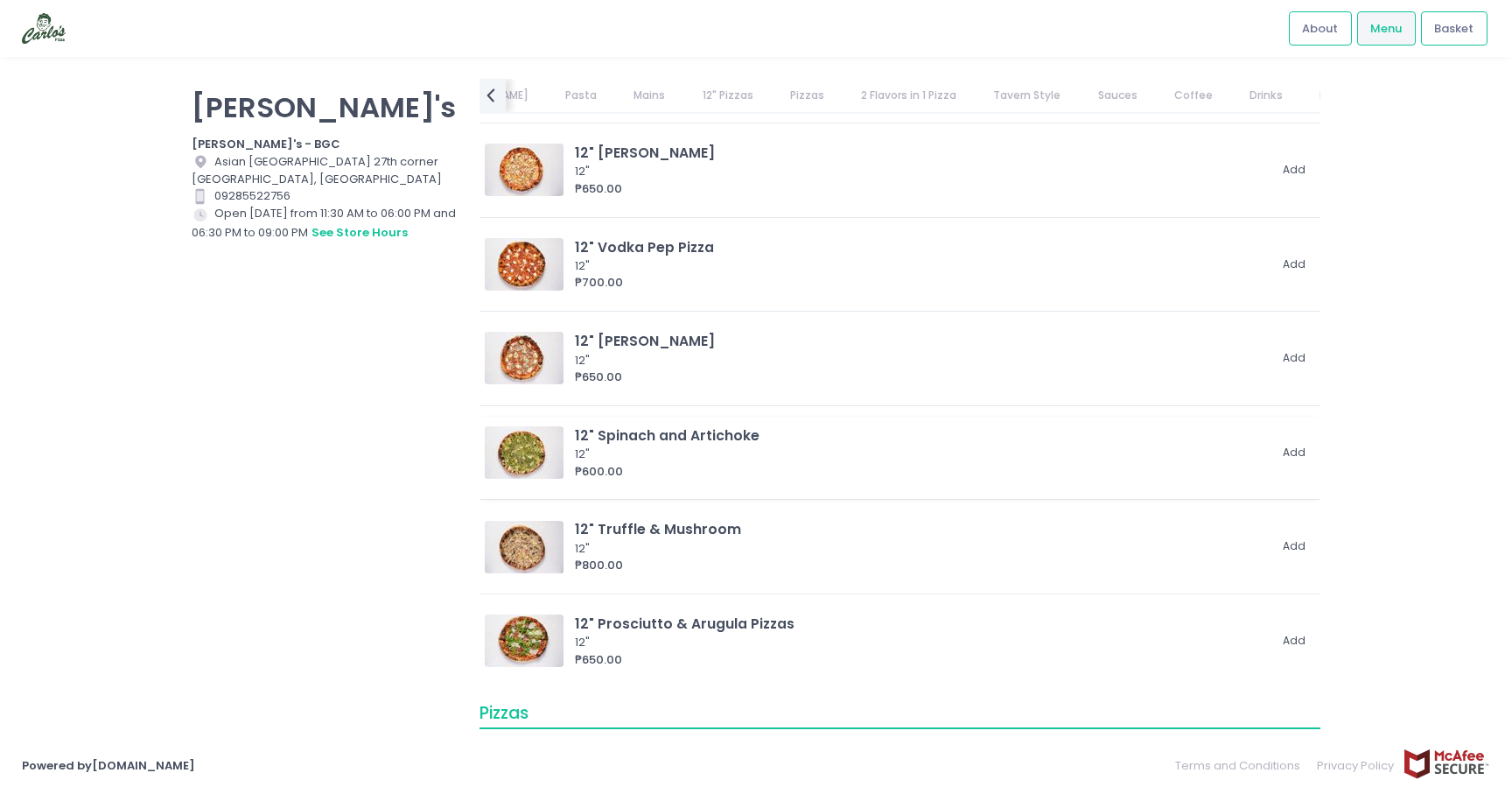
scroll to position [2682, 0]
click at [504, 450] on img at bounding box center [524, 451] width 79 height 52
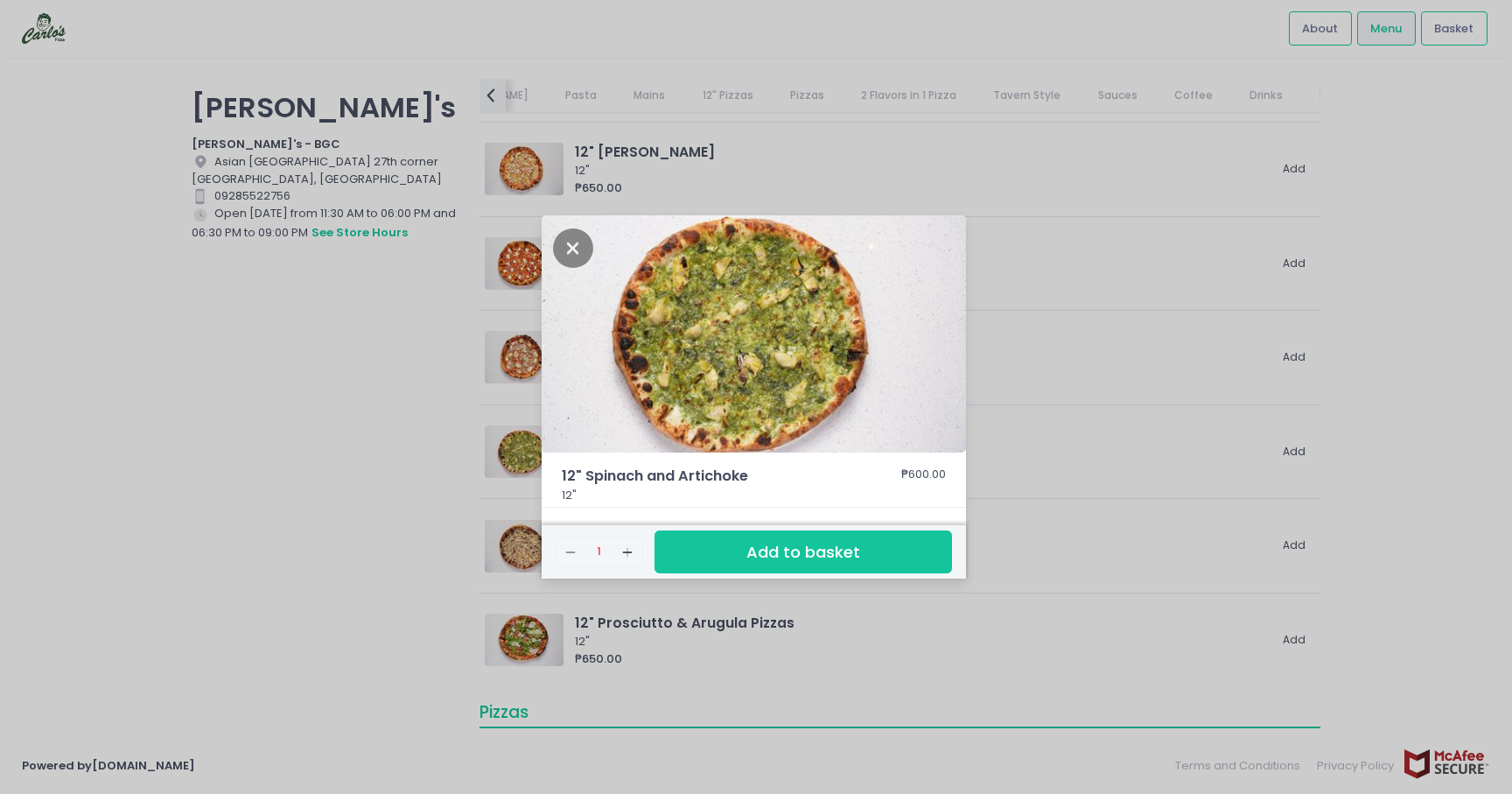
click at [445, 476] on div "12" Spinach and Artichoke ₱600.00 12" Remove Created with Sketch. 1 Add Created…" at bounding box center [756, 397] width 1512 height 794
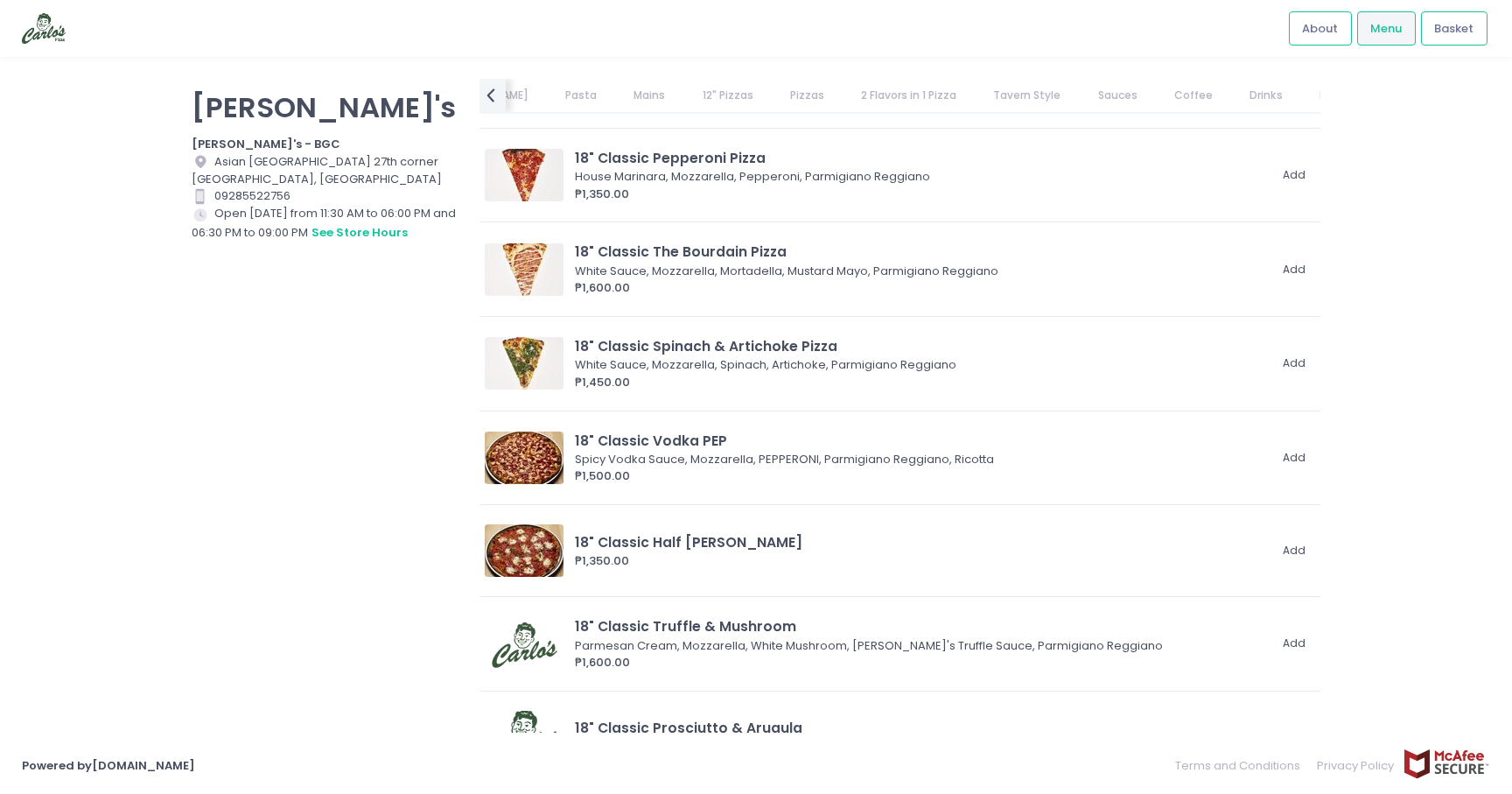
scroll to position [4046, 0]
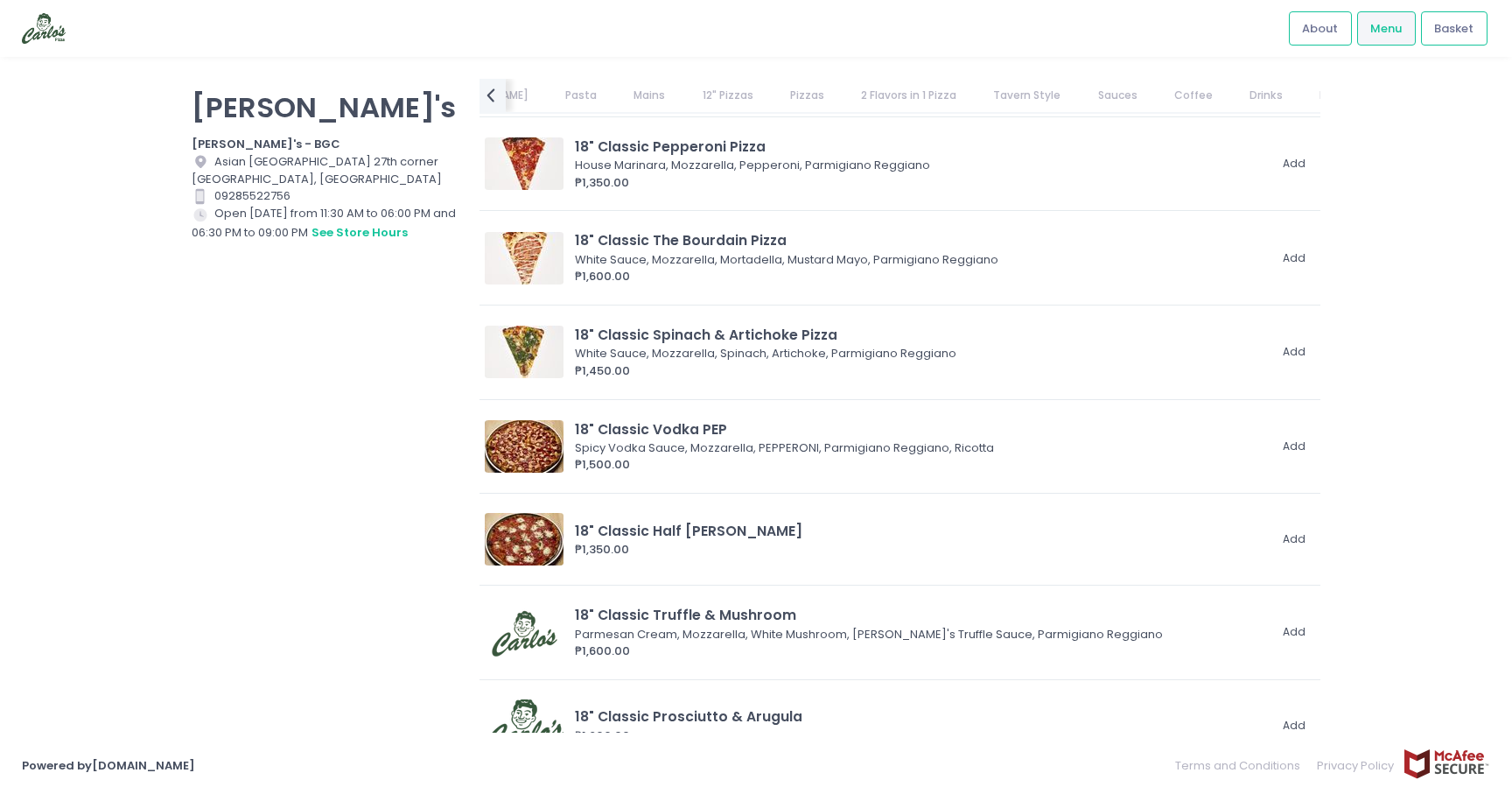
click at [1157, 82] on link "Coffee" at bounding box center [1193, 95] width 72 height 33
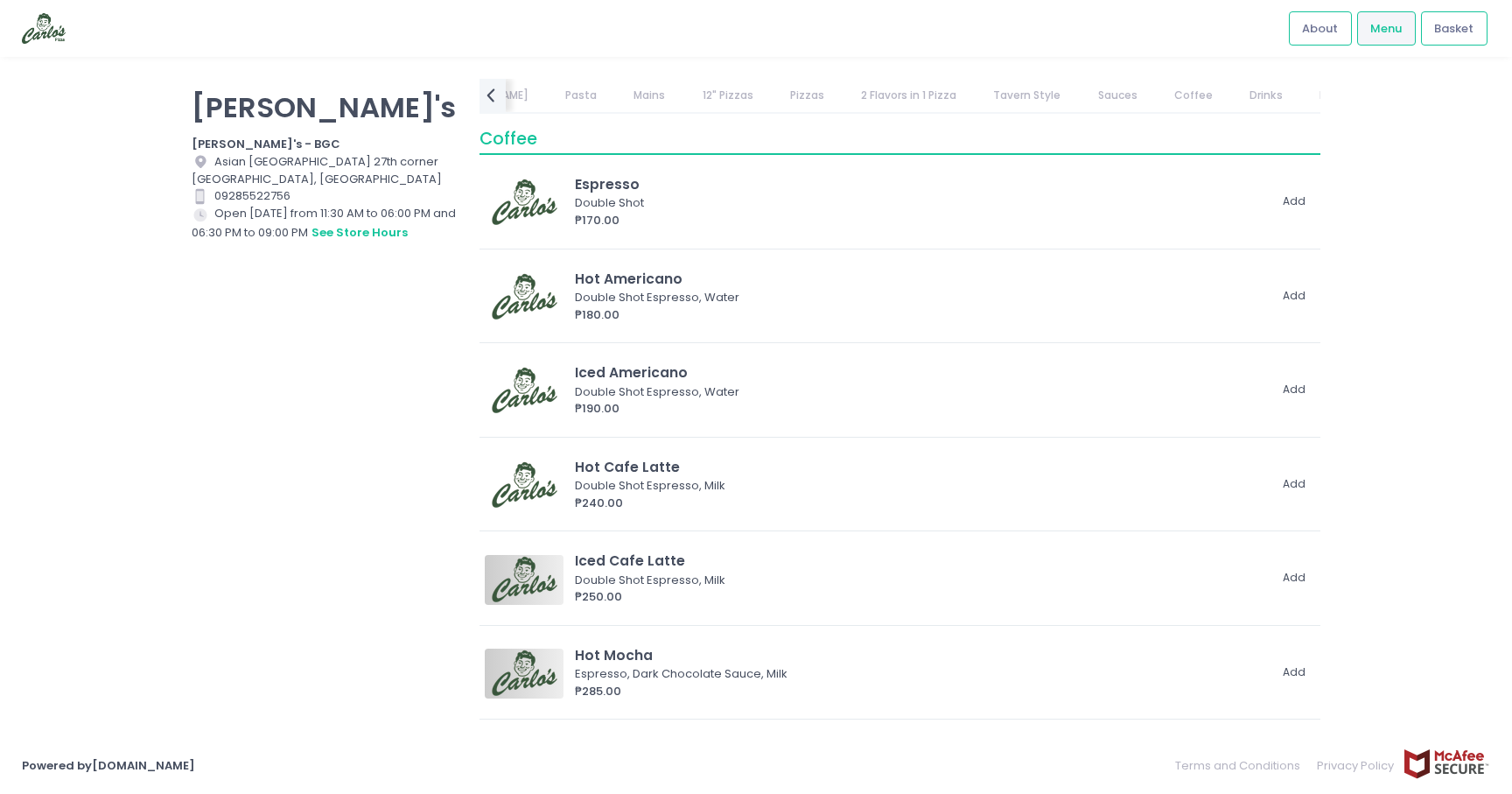
click at [1233, 90] on link "Drinks" at bounding box center [1266, 95] width 68 height 33
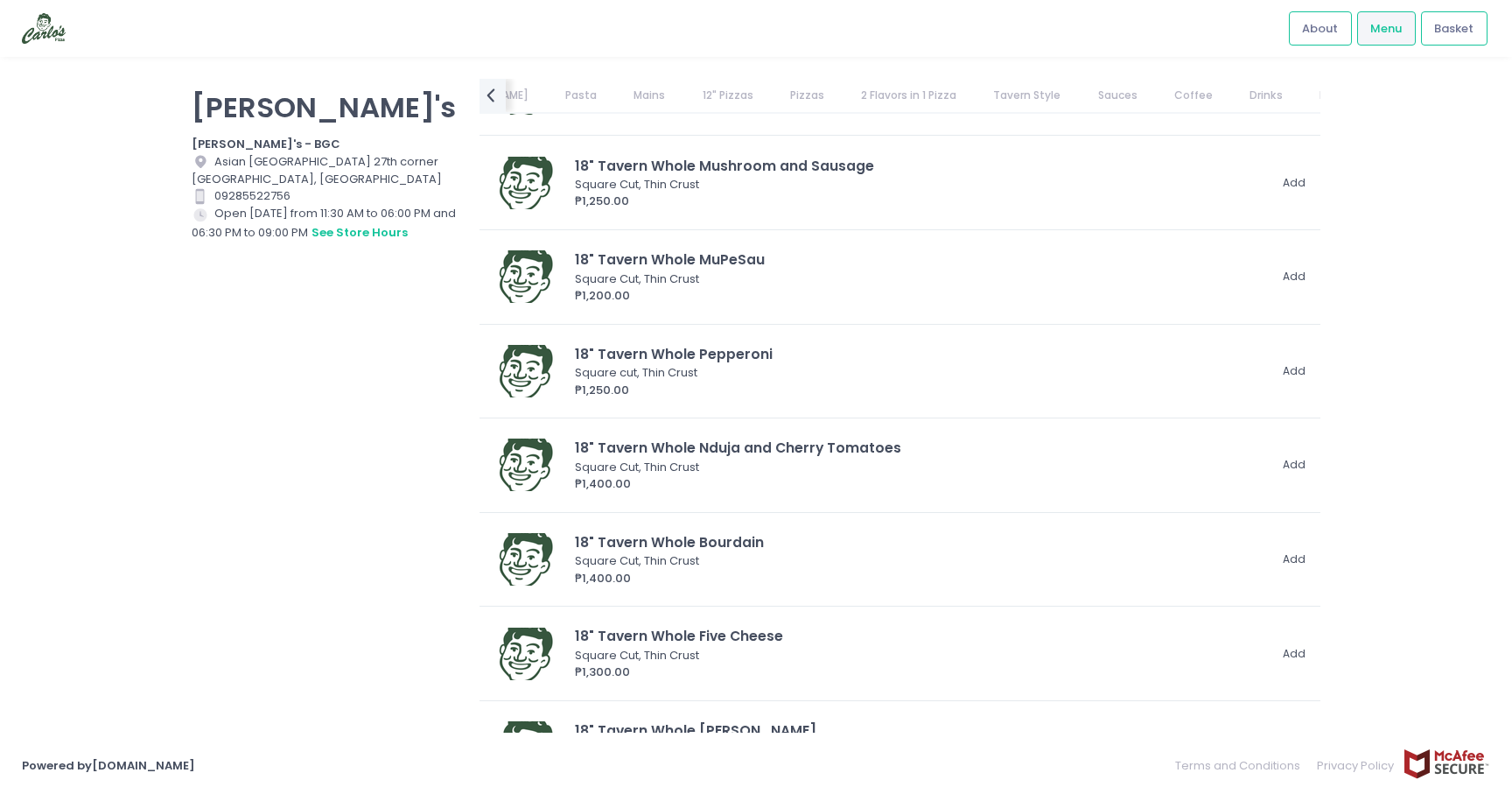
scroll to position [6048, 0]
